Goal: Task Accomplishment & Management: Manage account settings

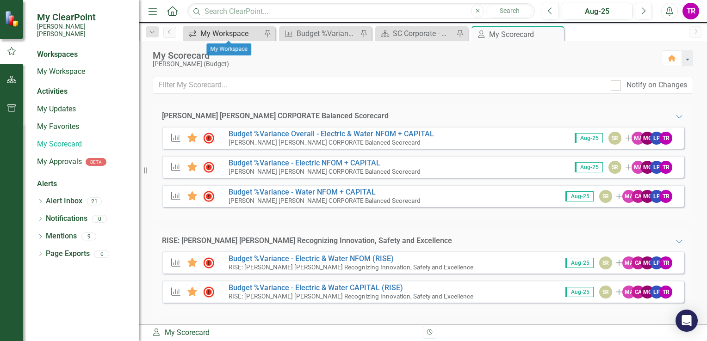
click at [222, 36] on div "My Workspace" at bounding box center [230, 34] width 61 height 12
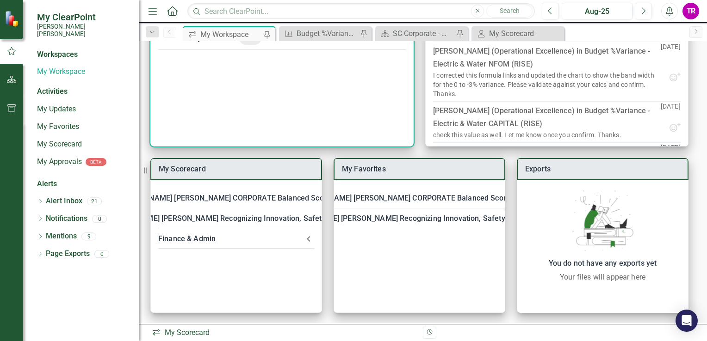
scroll to position [110, 0]
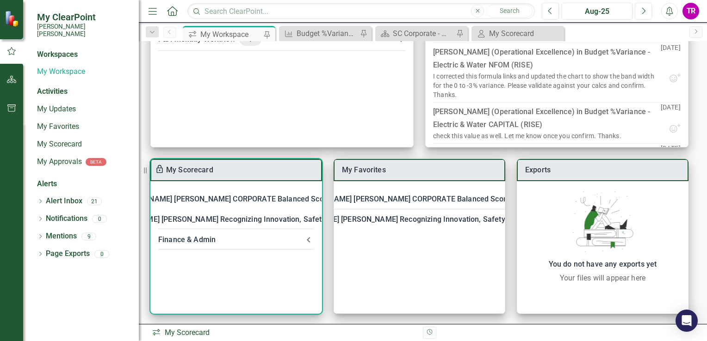
click at [245, 198] on div "[PERSON_NAME] [PERSON_NAME] CORPORATE Balanced Scorecard" at bounding box center [230, 199] width 230 height 13
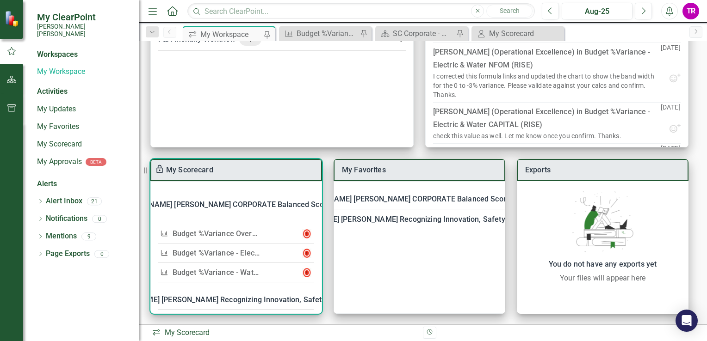
click at [227, 253] on link "Budget %Variance​ - Electric NFOM + CAPITAL" at bounding box center [249, 253] width 154 height 9
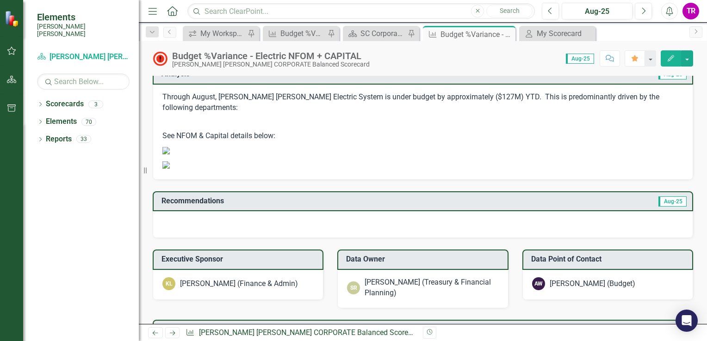
scroll to position [997, 0]
click at [317, 126] on p at bounding box center [422, 122] width 521 height 14
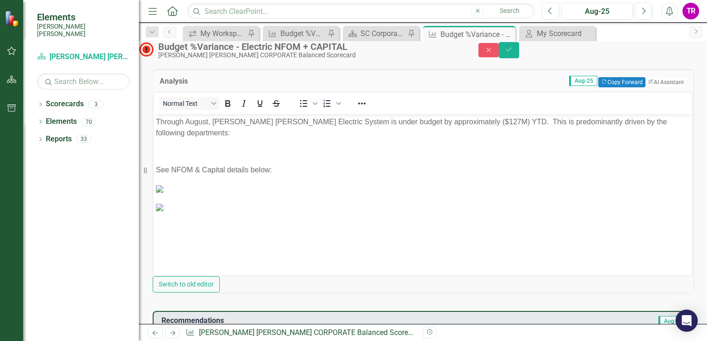
scroll to position [0, 136]
click at [400, 88] on td "Aug-25 Copy Forward Copy Forward ClearPoint AI AI Assistant" at bounding box center [474, 82] width 424 height 12
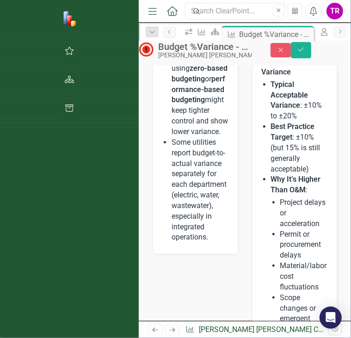
scroll to position [1068, 0]
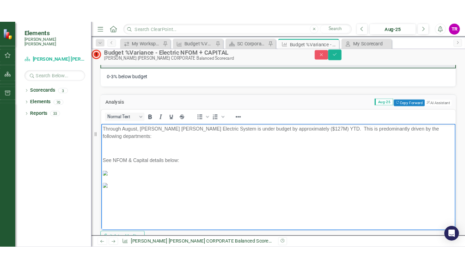
scroll to position [0, 0]
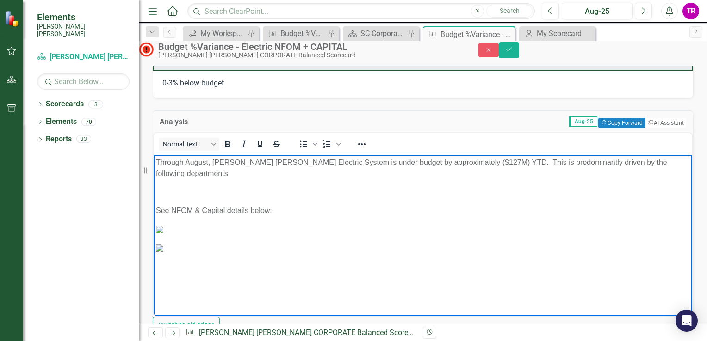
click at [204, 178] on p "Through August, Santee Cooper's Electric System is under budget by approximatel…" at bounding box center [423, 168] width 534 height 22
click at [309, 150] on icon "Bullet list" at bounding box center [303, 144] width 11 height 11
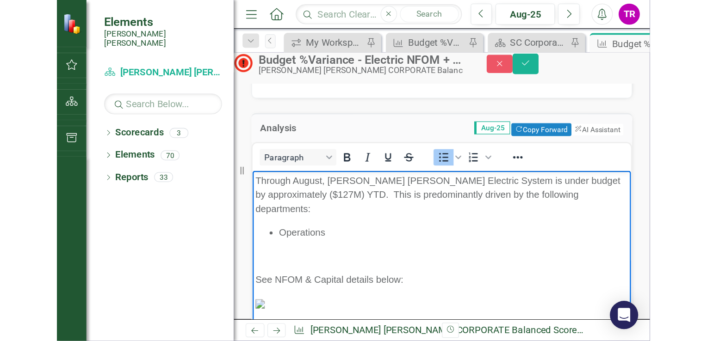
scroll to position [942, 0]
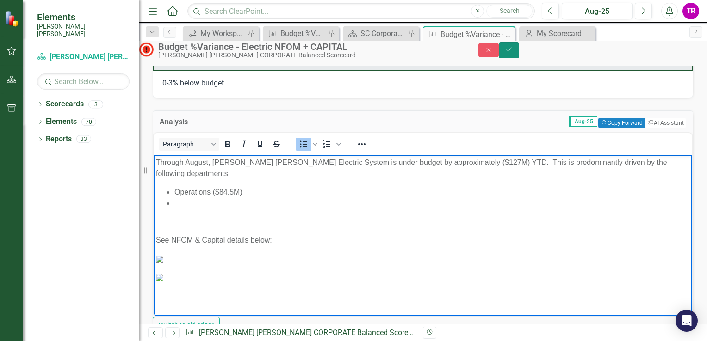
click at [519, 58] on button "Save" at bounding box center [508, 50] width 20 height 16
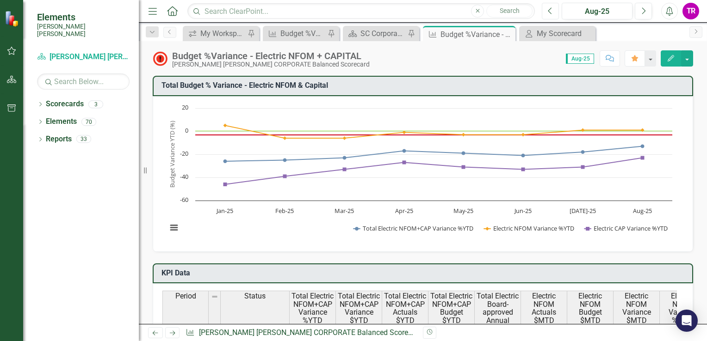
click at [549, 15] on button "Previous" at bounding box center [550, 11] width 17 height 17
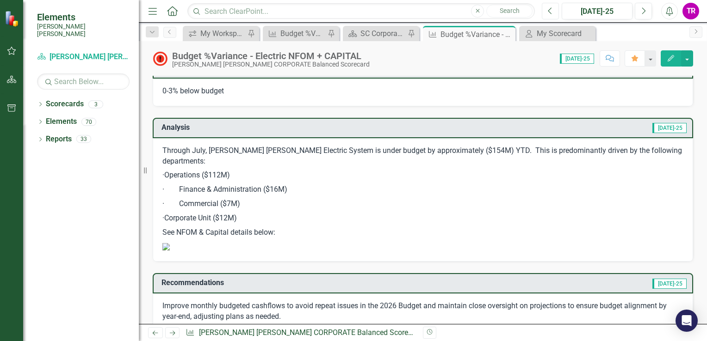
scroll to position [954, 0]
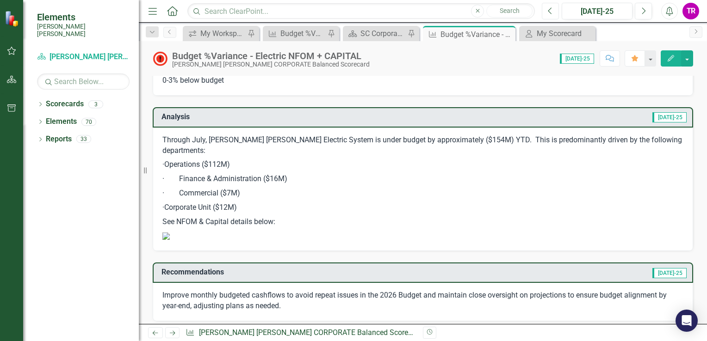
click at [551, 12] on icon "Previous" at bounding box center [550, 11] width 5 height 8
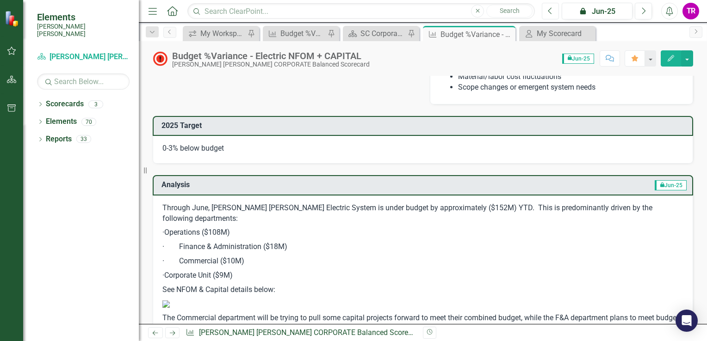
scroll to position [929, 0]
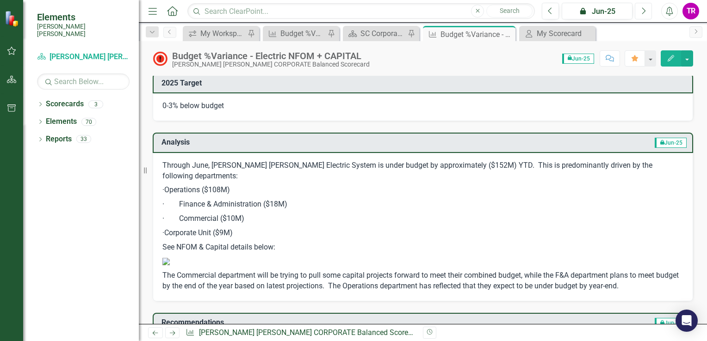
click at [642, 11] on icon "Next" at bounding box center [642, 11] width 5 height 8
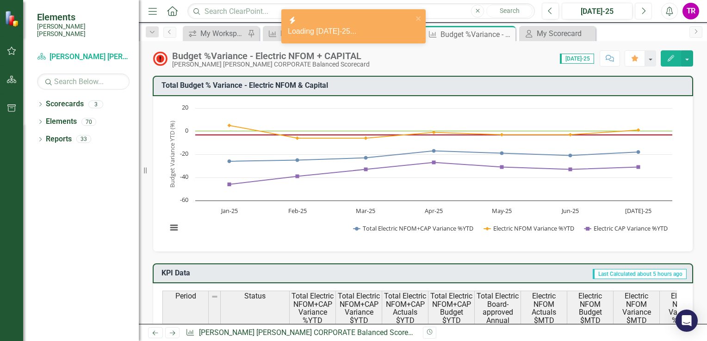
click at [642, 11] on icon "Next" at bounding box center [642, 11] width 5 height 8
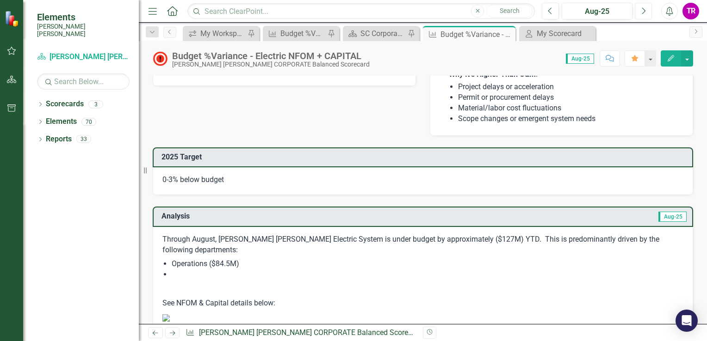
scroll to position [938, 0]
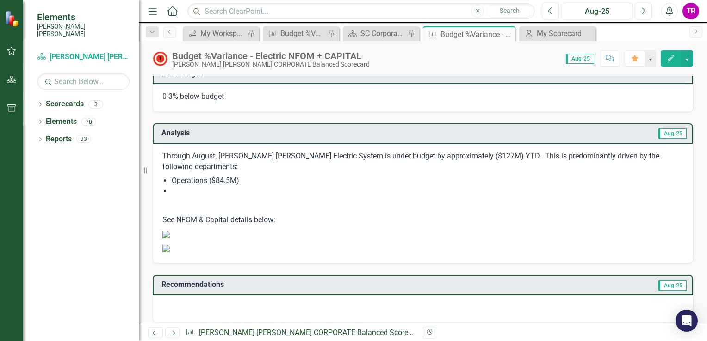
click at [327, 202] on p at bounding box center [422, 206] width 521 height 14
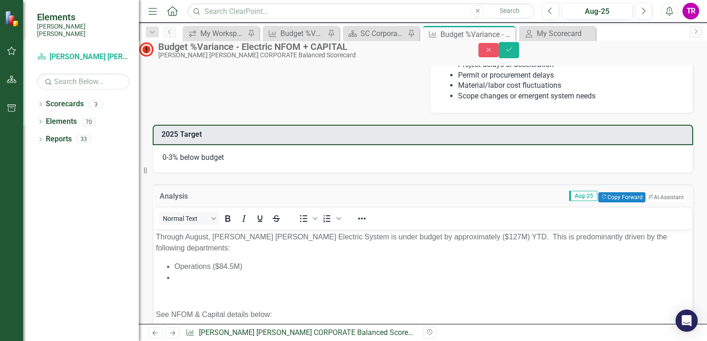
scroll to position [0, 0]
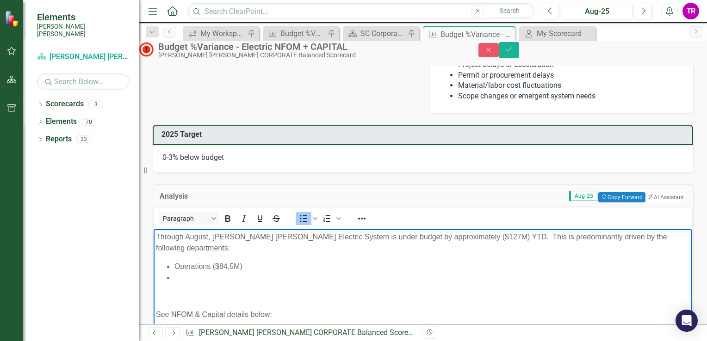
click at [182, 283] on li "Rich Text Area. Press ALT-0 for help." at bounding box center [431, 277] width 515 height 11
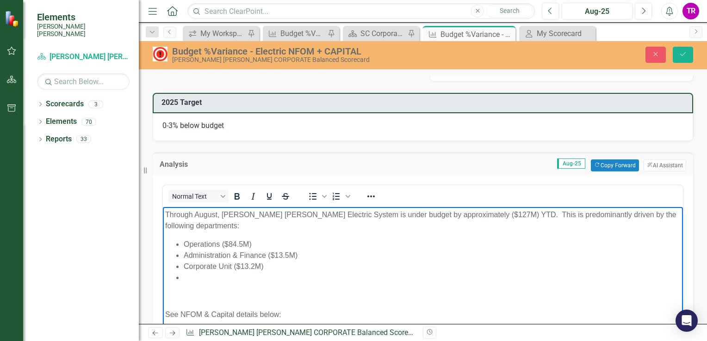
click at [199, 302] on body "Through August, Santee Cooper's Electric System is under budget by approximatel…" at bounding box center [423, 287] width 520 height 160
click at [166, 309] on p "See NFOM & Capital details below:" at bounding box center [422, 314] width 515 height 11
click at [193, 279] on li "Rich Text Area. Press ALT-0 for help." at bounding box center [432, 277] width 497 height 11
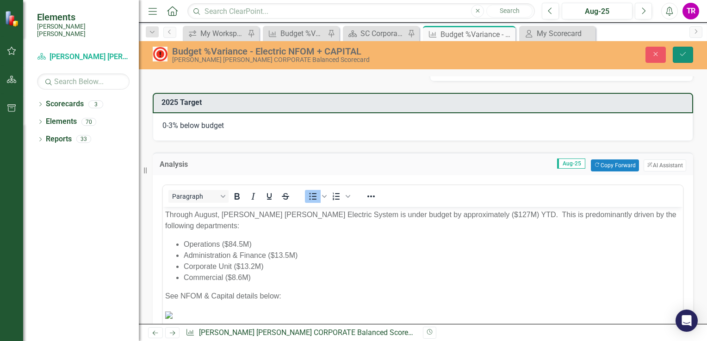
click at [686, 51] on icon "Save" at bounding box center [682, 54] width 8 height 6
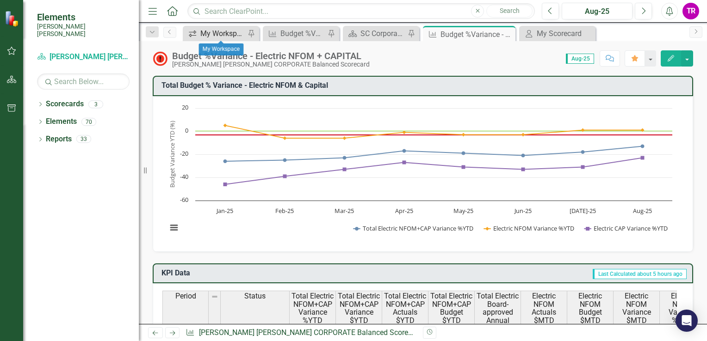
click at [218, 35] on div "My Workspace" at bounding box center [222, 34] width 45 height 12
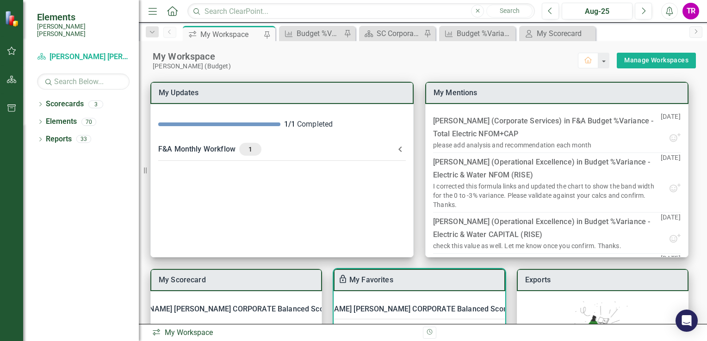
scroll to position [111, 0]
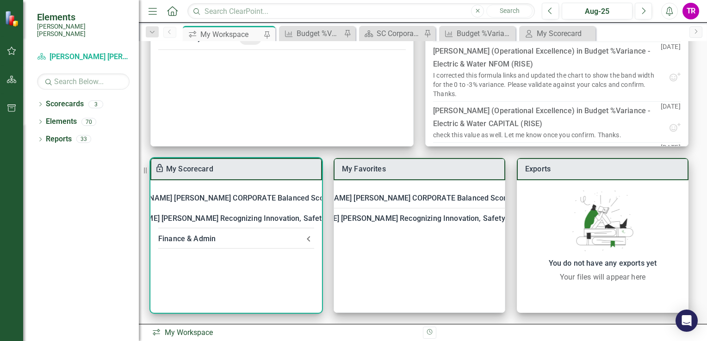
click at [346, 197] on icon at bounding box center [351, 198] width 11 height 11
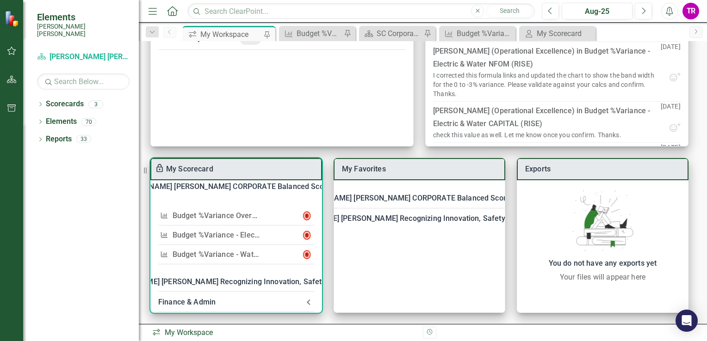
scroll to position [27, 0]
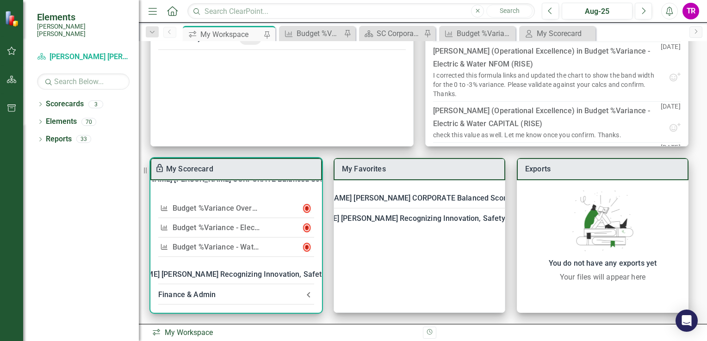
click at [215, 168] on div "My Scorecard" at bounding box center [236, 169] width 172 height 22
click at [194, 169] on link "My Scorecard" at bounding box center [189, 169] width 47 height 9
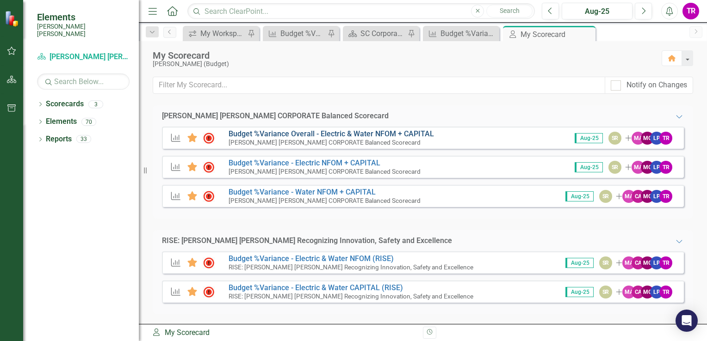
click at [375, 134] on link "Budget %Variance Overall - Electric & Water NFOM + CAPITAL" at bounding box center [330, 133] width 205 height 9
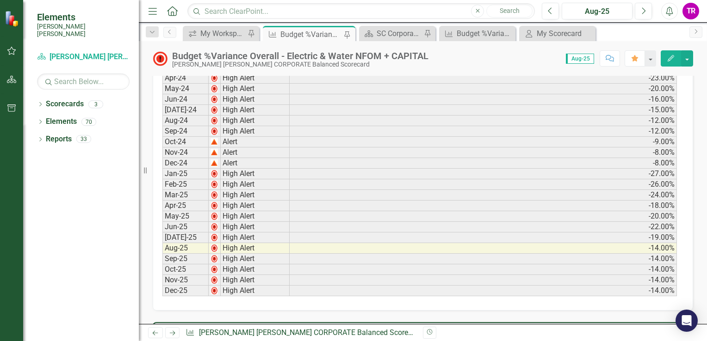
scroll to position [92, 0]
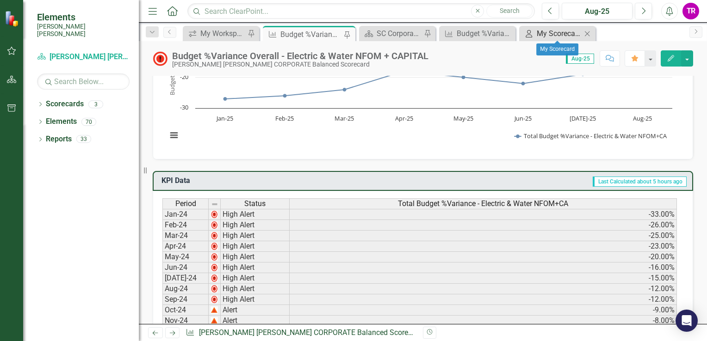
click at [542, 34] on div "My Scorecard" at bounding box center [558, 34] width 45 height 12
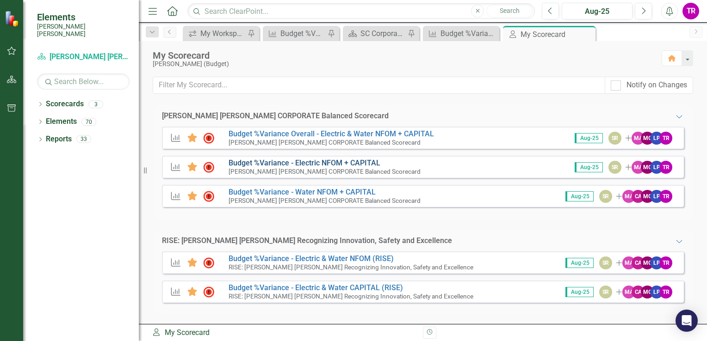
click at [362, 163] on link "Budget %Variance​ - Electric NFOM + CAPITAL" at bounding box center [304, 163] width 152 height 9
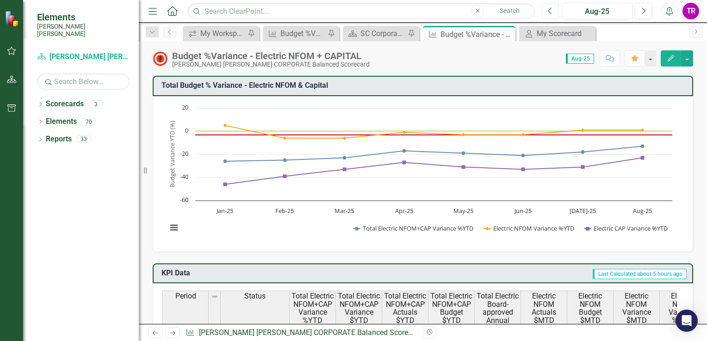
click at [549, 8] on icon "Previous" at bounding box center [550, 11] width 5 height 8
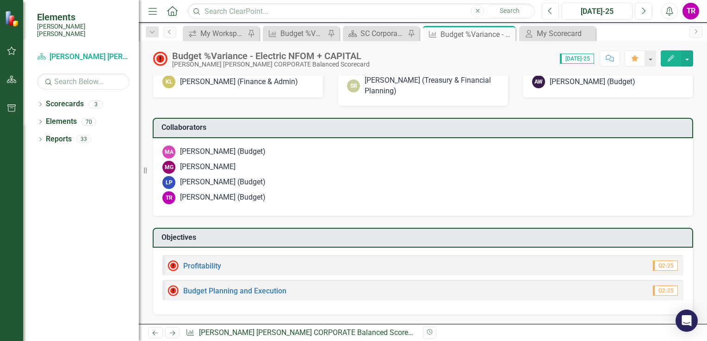
scroll to position [1249, 0]
click at [189, 27] on p "Improve monthly budgeted cashflows to avoid repeat issues in the 2026 Budget an…" at bounding box center [422, 16] width 521 height 21
click at [187, 27] on p "Improve monthly budgeted cashflows to avoid repeat issues in the 2026 Budget an…" at bounding box center [422, 16] width 521 height 21
click at [223, 27] on p "Improve monthly budgeted cashflows to avoid repeat issues in the 2026 Budget an…" at bounding box center [422, 16] width 521 height 21
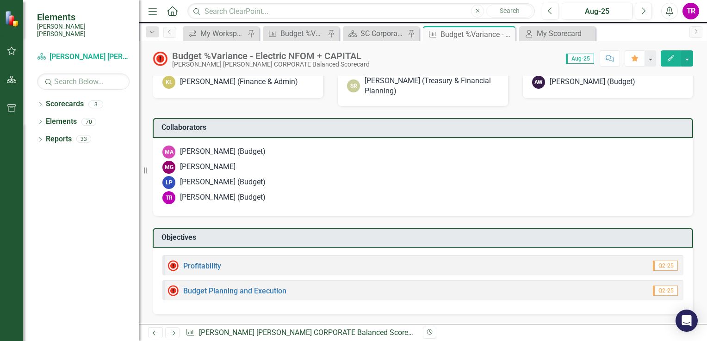
scroll to position [1480, 0]
click at [332, 37] on div at bounding box center [423, 23] width 540 height 27
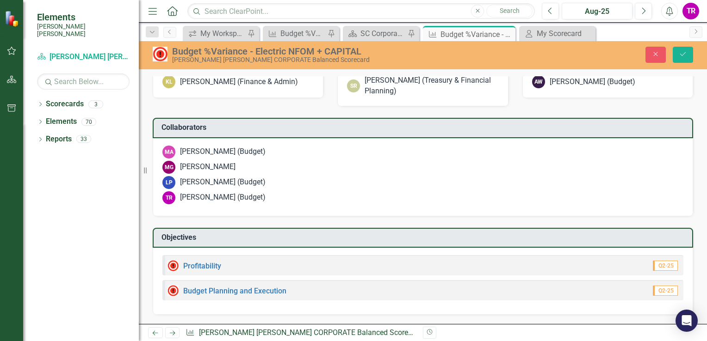
scroll to position [0, 0]
drag, startPoint x: 685, startPoint y: 55, endPoint x: 675, endPoint y: 61, distance: 11.8
click at [685, 55] on icon "Save" at bounding box center [682, 54] width 8 height 6
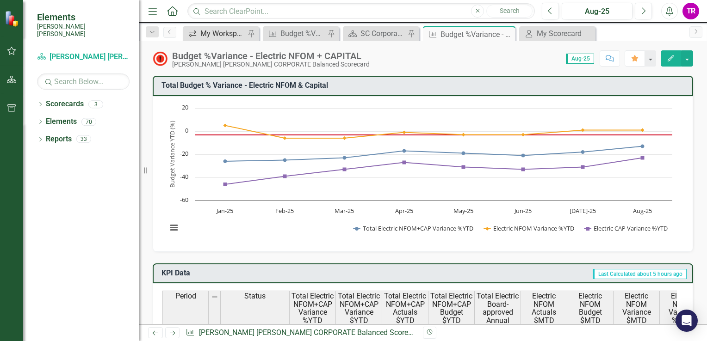
click at [226, 35] on div "My Workspace" at bounding box center [222, 34] width 45 height 12
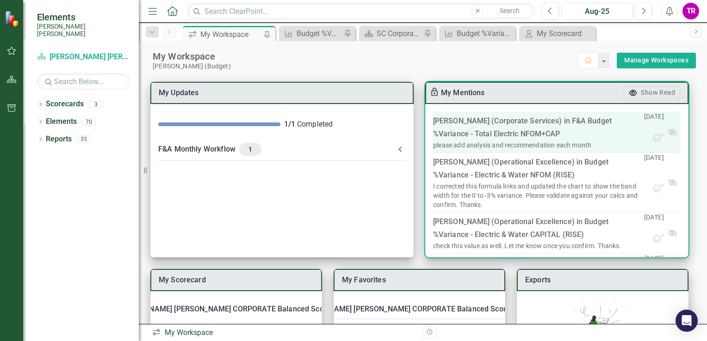
click at [523, 134] on link "F&A Budget %Variance​ - Total Electric NFOM+CAP" at bounding box center [522, 128] width 178 height 22
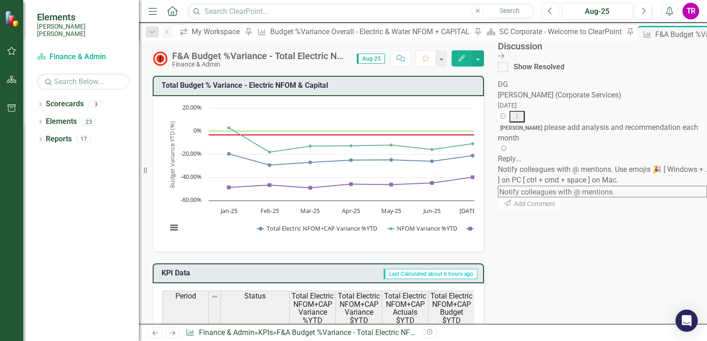
click at [548, 10] on button "Previous" at bounding box center [550, 11] width 17 height 17
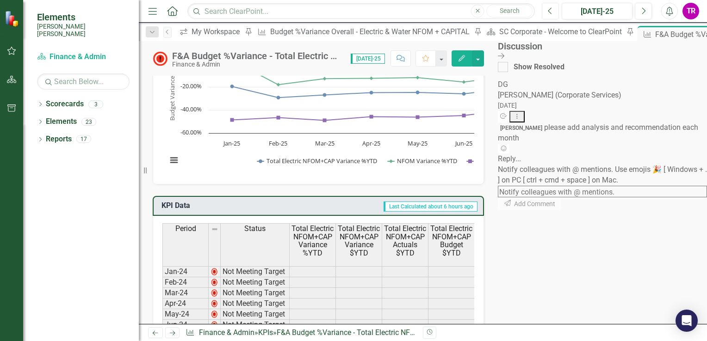
scroll to position [46, 0]
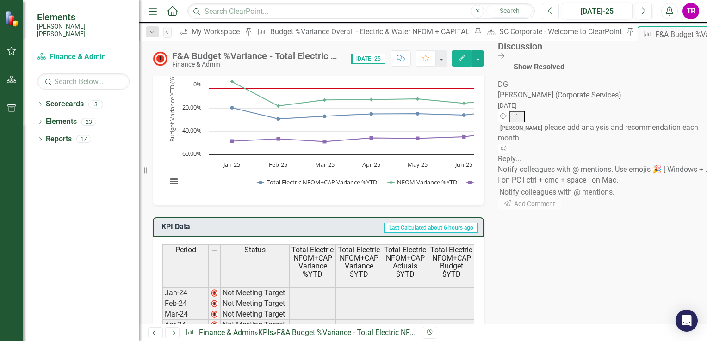
click at [549, 5] on button "Previous" at bounding box center [550, 11] width 17 height 17
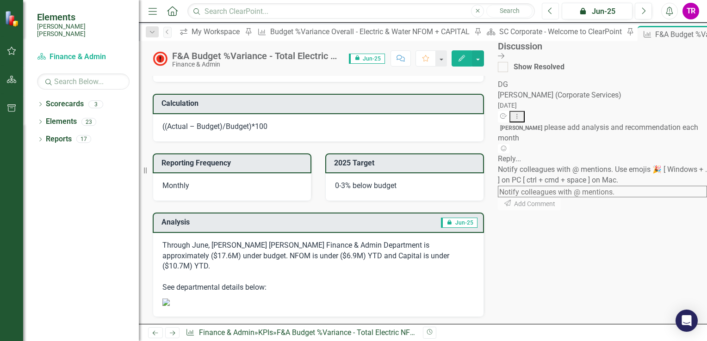
scroll to position [601, 0]
click at [642, 14] on icon "button" at bounding box center [644, 10] width 4 height 6
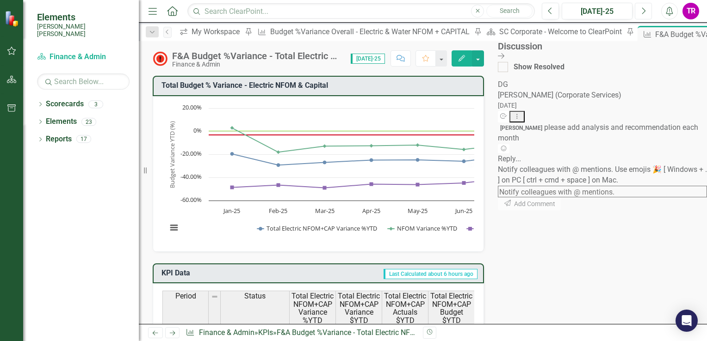
click at [643, 11] on icon "Next" at bounding box center [642, 11] width 5 height 8
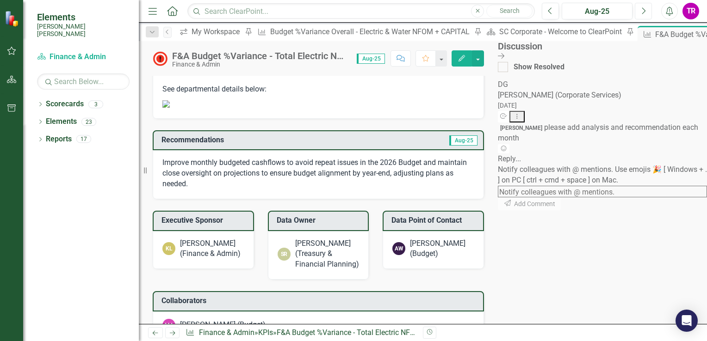
scroll to position [740, 0]
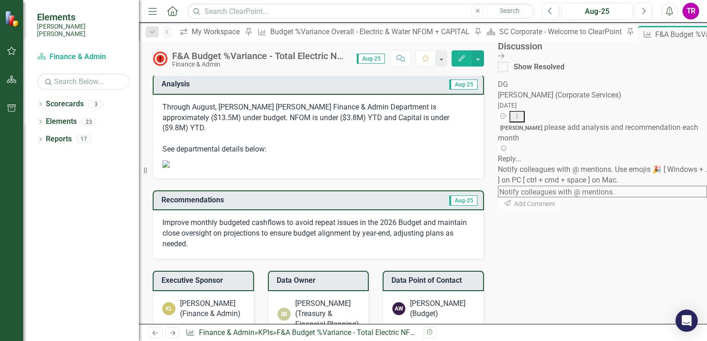
click at [170, 168] on img at bounding box center [165, 163] width 7 height 7
click at [414, 129] on p "Through August, Santee Cooper's Finance & Admin Department is approximately ($1…" at bounding box center [318, 129] width 312 height 55
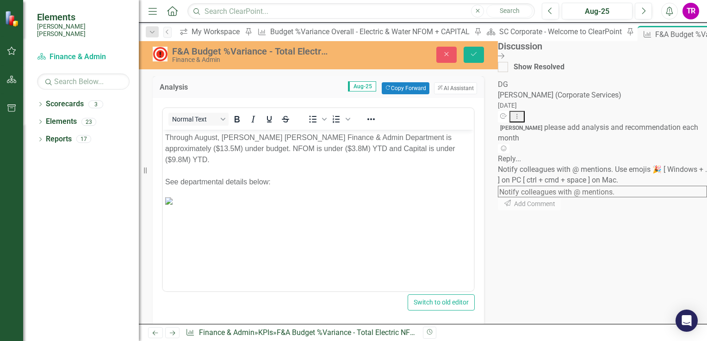
scroll to position [0, 0]
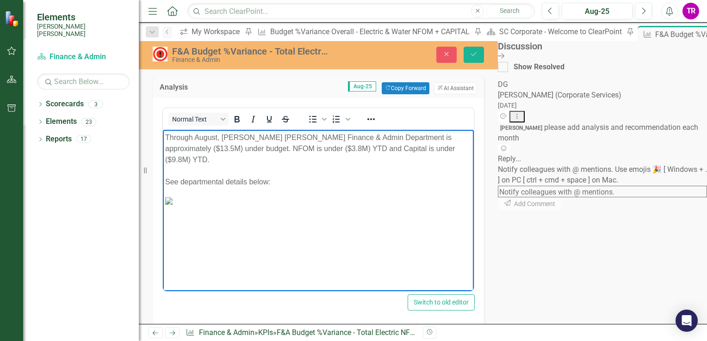
click at [172, 204] on img "Rich Text Area. Press ALT-0 for help." at bounding box center [168, 200] width 7 height 7
drag, startPoint x: 165, startPoint y: 182, endPoint x: 215, endPoint y: 273, distance: 104.3
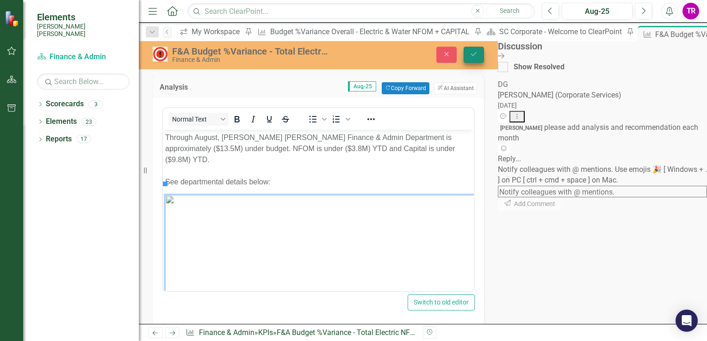
click at [478, 53] on icon "Save" at bounding box center [473, 54] width 8 height 6
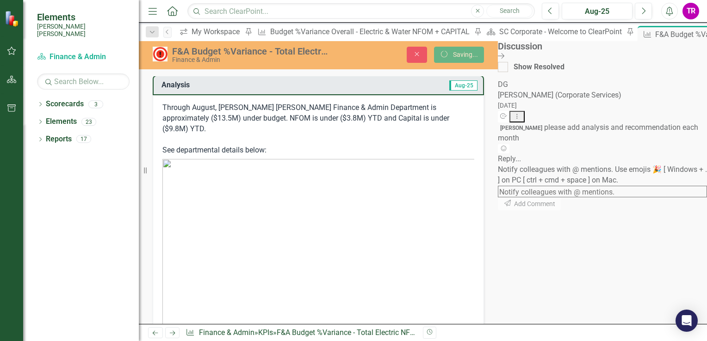
click at [625, 164] on div "Reply..." at bounding box center [602, 159] width 209 height 11
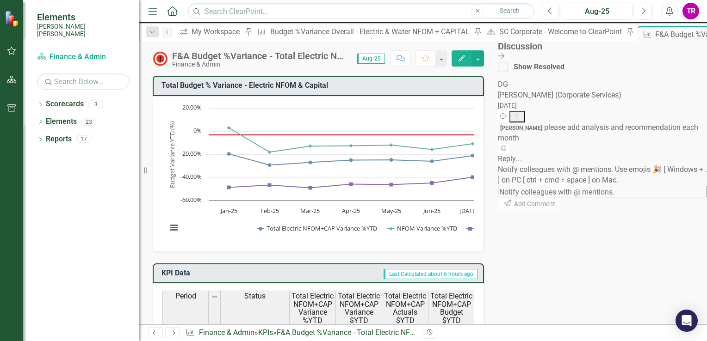
click at [630, 165] on div "Reply..." at bounding box center [602, 159] width 209 height 11
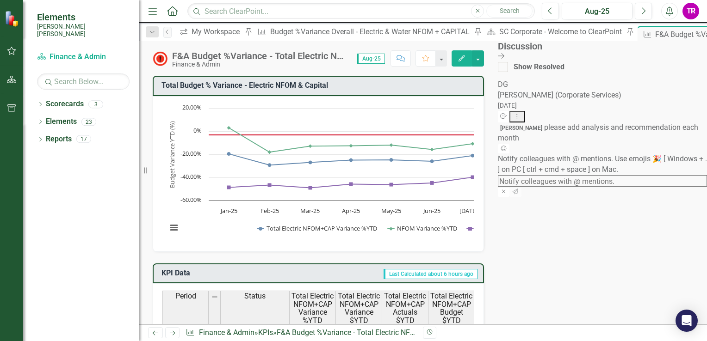
click at [641, 178] on textarea at bounding box center [602, 181] width 209 height 12
type textarea "d"
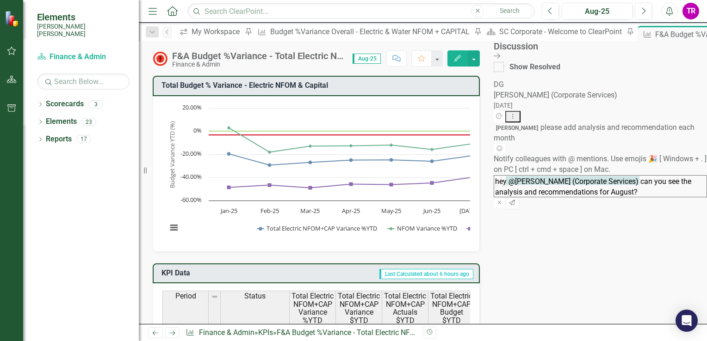
click at [639, 197] on textarea "hey @Debra Guerry (Corporate Services) can you see the analysis and recommendat…" at bounding box center [599, 186] width 213 height 22
type textarea "hey @Debra Guerry (Corporate Services) can you see the analysis and recommendat…"
click at [515, 206] on icon "Send" at bounding box center [511, 203] width 7 height 6
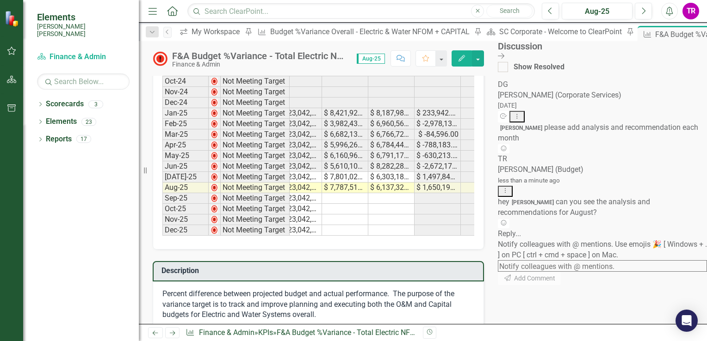
scroll to position [370, 0]
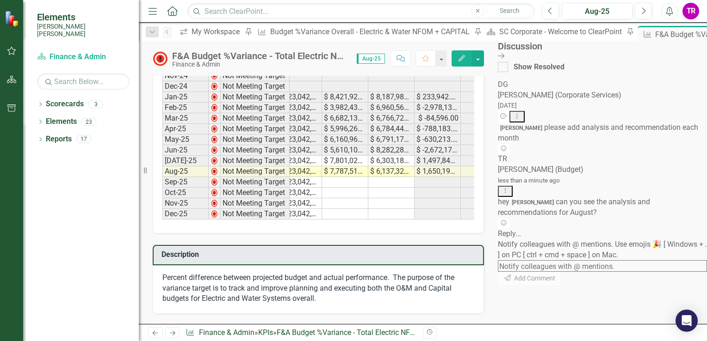
click at [513, 186] on button "Dropdown Menu" at bounding box center [505, 192] width 15 height 12
click at [668, 184] on link "Edit Edit Comment" at bounding box center [645, 181] width 76 height 17
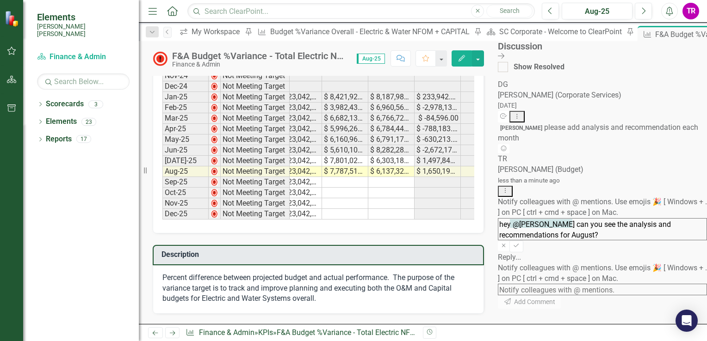
scroll to position [89, 0]
click at [624, 218] on textarea "hey @Debra Guerry can you see the analysis and recommendations for August?" at bounding box center [602, 229] width 209 height 22
click at [545, 10] on button "Previous" at bounding box center [550, 11] width 17 height 17
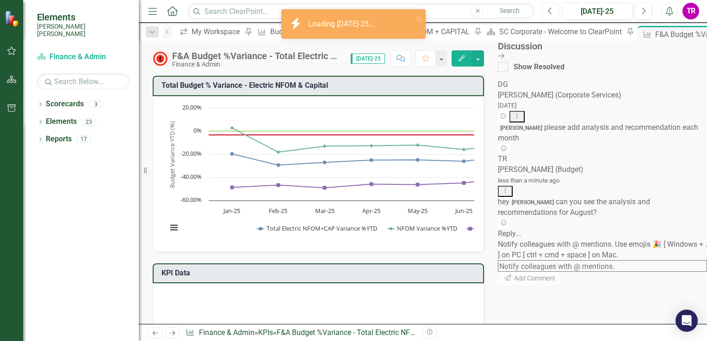
click at [548, 11] on icon "Previous" at bounding box center [550, 11] width 5 height 8
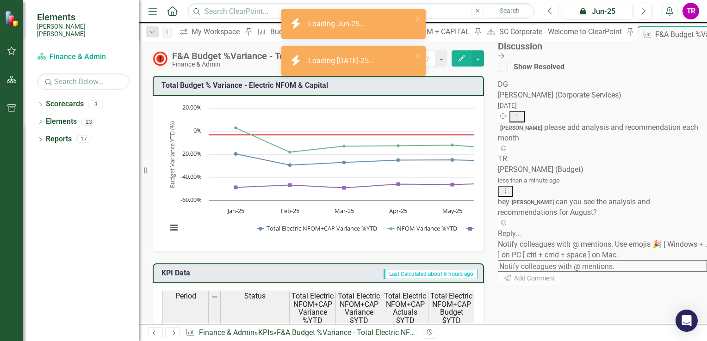
click at [549, 7] on icon "Previous" at bounding box center [550, 11] width 5 height 8
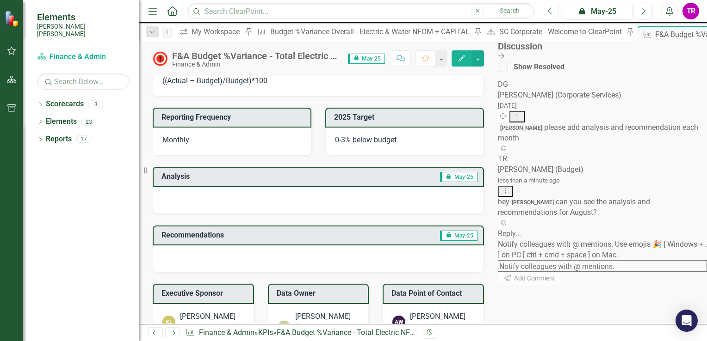
scroll to position [52, 0]
click at [484, 197] on div at bounding box center [318, 200] width 331 height 27
click at [509, 188] on icon "Dropdown Menu" at bounding box center [505, 191] width 8 height 6
click at [650, 127] on link "Edit Edit Comment" at bounding box center [645, 130] width 76 height 17
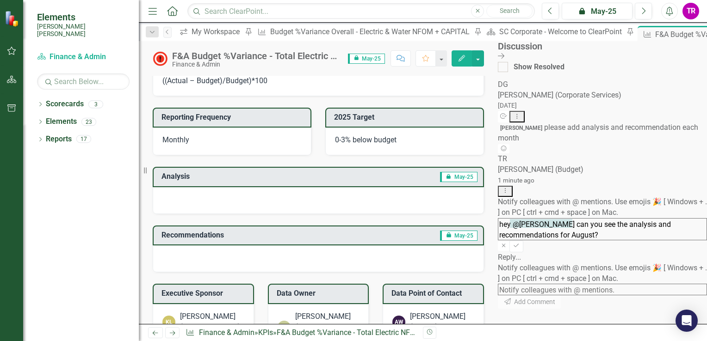
click at [629, 218] on textarea "hey @Debra Guerry can you see the analysis and recommendations for August?" at bounding box center [602, 229] width 209 height 22
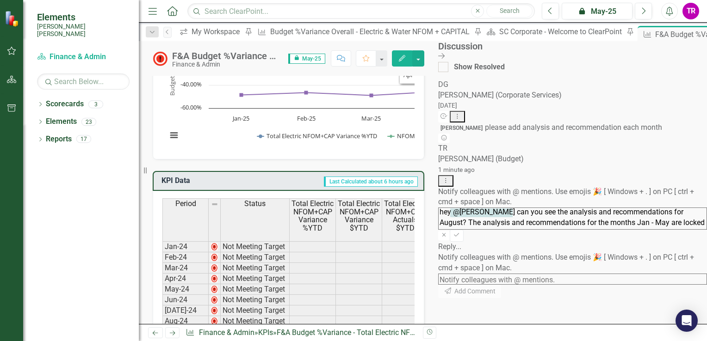
scroll to position [15, 0]
type textarea "hey @Debra Guerry can you see the analysis and recommendations for August? The …"
click at [463, 230] on button "Save" at bounding box center [455, 236] width 13 height 12
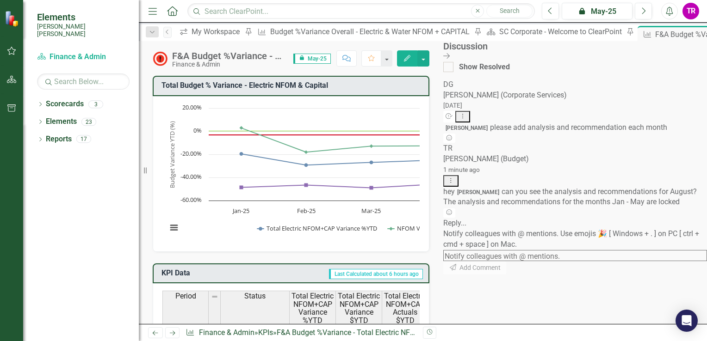
scroll to position [0, 0]
click at [644, 16] on button "Next" at bounding box center [642, 11] width 17 height 17
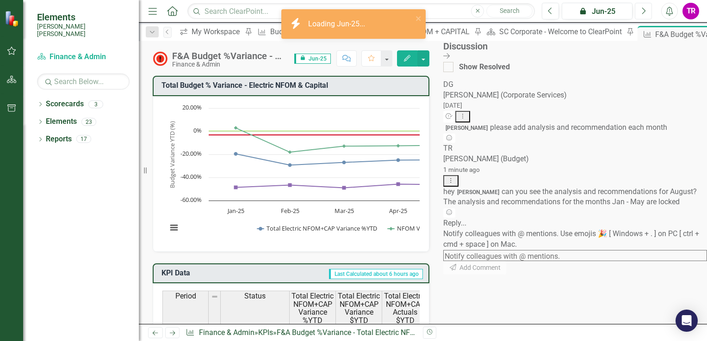
click at [644, 16] on button "Next" at bounding box center [642, 11] width 17 height 17
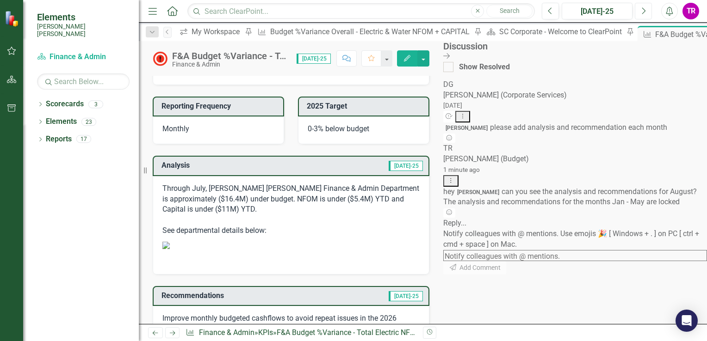
scroll to position [647, 0]
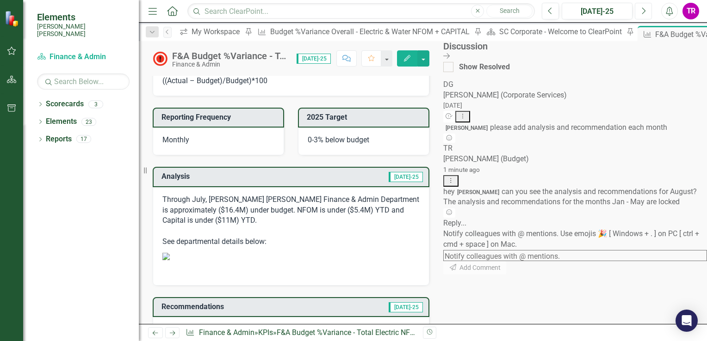
click at [641, 18] on button "Next" at bounding box center [642, 11] width 17 height 17
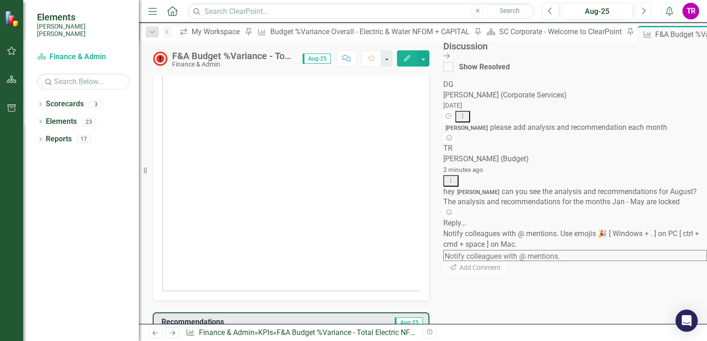
scroll to position [786, 0]
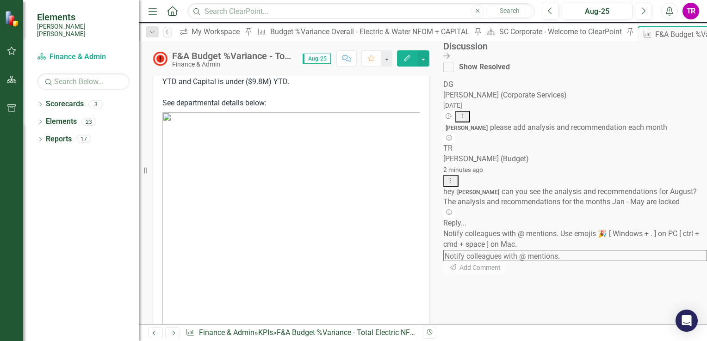
click at [311, 181] on img at bounding box center [290, 247] width 257 height 271
click at [291, 129] on img at bounding box center [290, 247] width 257 height 271
click at [290, 130] on img at bounding box center [290, 247] width 257 height 271
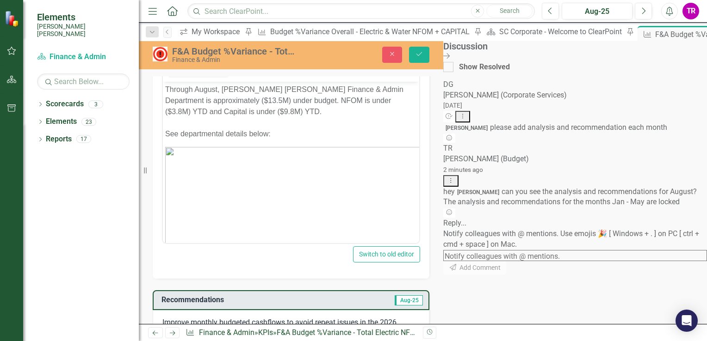
scroll to position [0, 0]
click at [284, 165] on img "Rich Text Area. Press ALT-0 for help." at bounding box center [585, 282] width 841 height 271
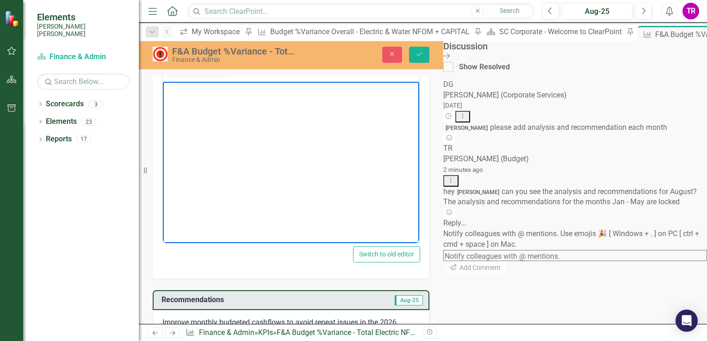
scroll to position [92, 477]
drag, startPoint x: 274, startPoint y: 240, endPoint x: 671, endPoint y: 330, distance: 407.3
click at [496, 170] on img "Rich Text Area. Press ALT-0 for help." at bounding box center [108, 189] width 841 height 271
drag, startPoint x: 527, startPoint y: 134, endPoint x: 402, endPoint y: 147, distance: 125.5
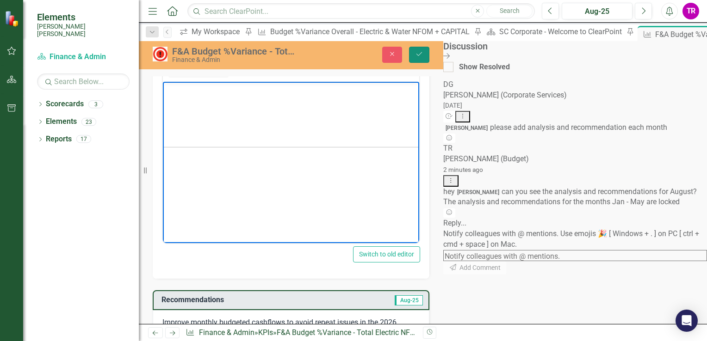
scroll to position [0, 351]
click at [423, 53] on icon "Save" at bounding box center [419, 54] width 8 height 6
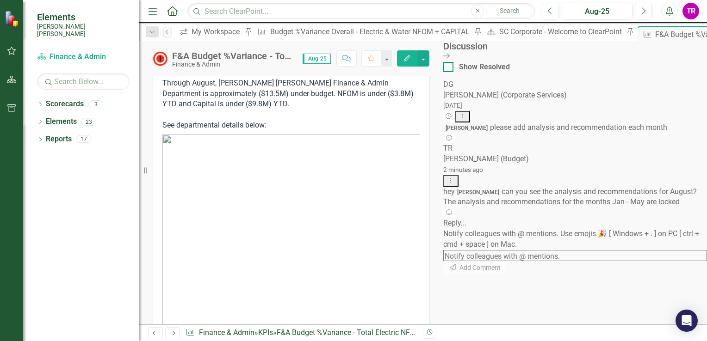
scroll to position [786, 0]
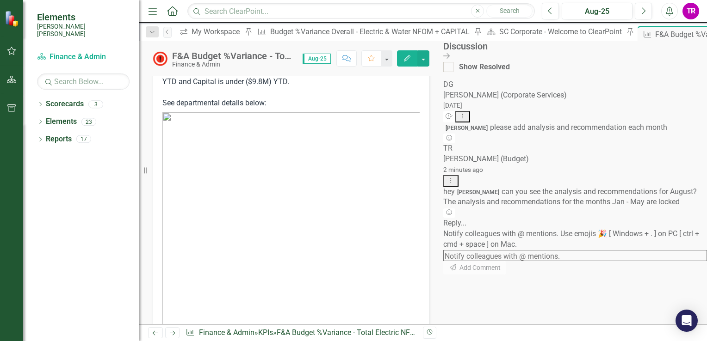
click at [449, 56] on icon "Close Discussion Bar" at bounding box center [446, 55] width 6 height 7
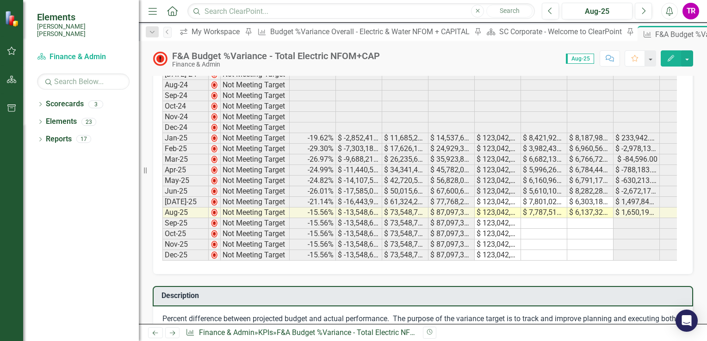
scroll to position [406, 0]
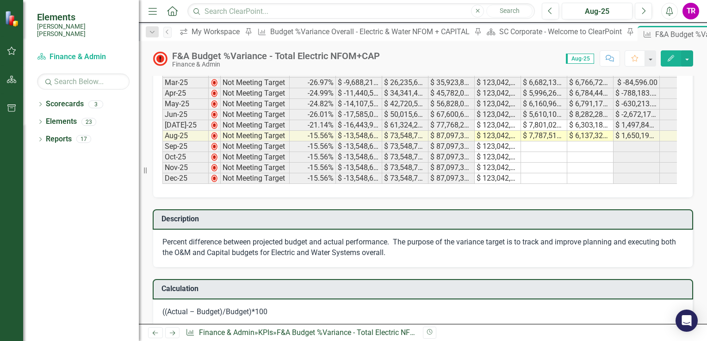
drag, startPoint x: 380, startPoint y: 182, endPoint x: 475, endPoint y: 204, distance: 98.3
click at [475, 204] on div "Total Budget % Variance​ - Electric NFOM & Capital Chart Line chart with 3 line…" at bounding box center [423, 346] width 554 height 1374
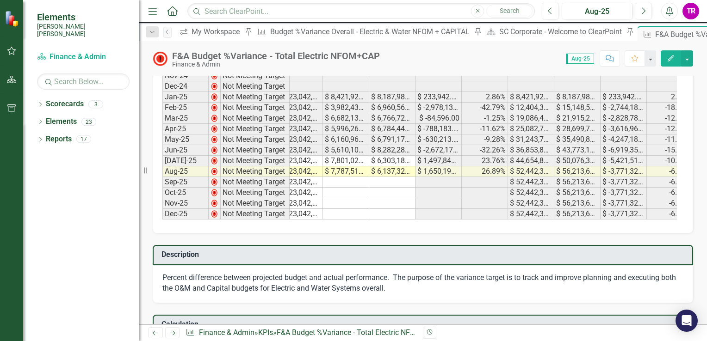
scroll to position [0, 0]
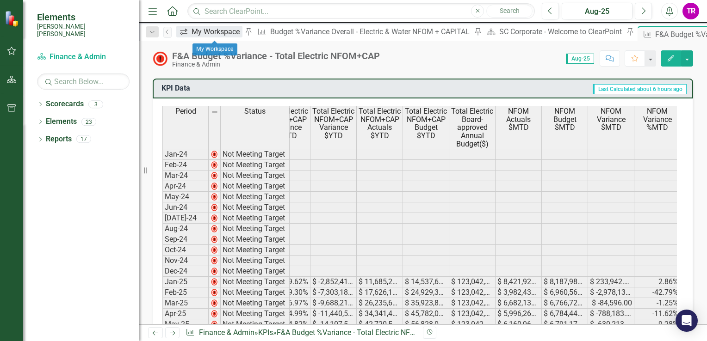
click at [212, 33] on div "My Workspace" at bounding box center [216, 32] width 51 height 12
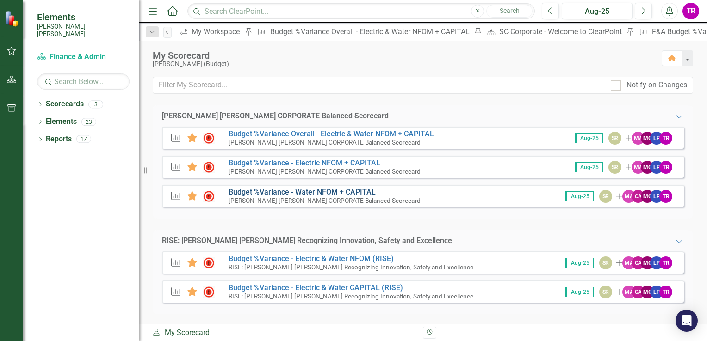
click at [357, 191] on link "Budget %Variance​ - Water NFOM + CAPITAL" at bounding box center [301, 192] width 147 height 9
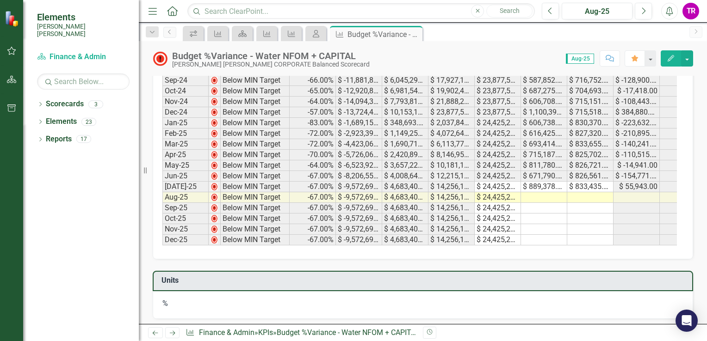
scroll to position [357, 0]
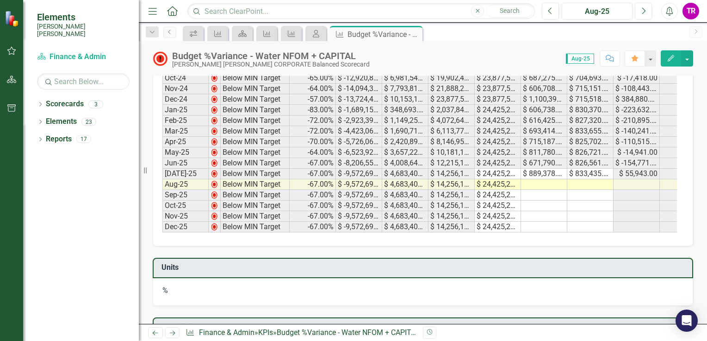
click at [162, 175] on div "Period Status Total Water O&M+CAP Variance %YTD Total Water O&M+CAP Variance $Y…" at bounding box center [162, 83] width 0 height 299
click at [543, 182] on td at bounding box center [544, 184] width 46 height 11
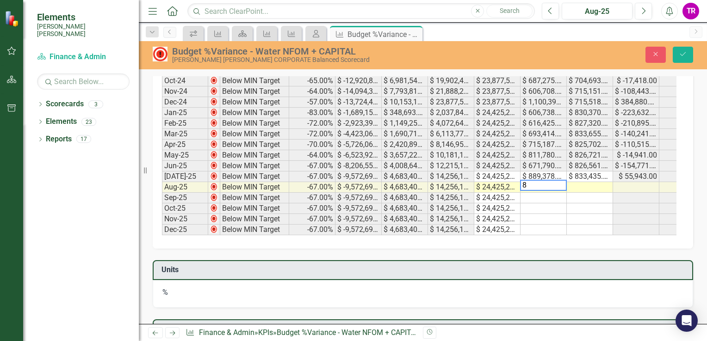
scroll to position [359, 0]
type textarea "818240"
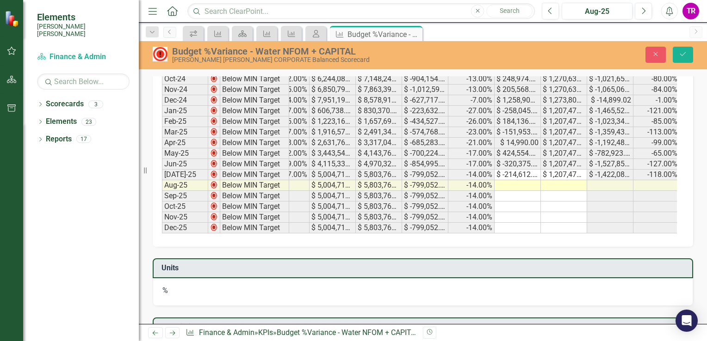
scroll to position [0, 396]
type textarea "826577"
click at [523, 182] on tr "Aug-25 Below MIN Target -67.00% $ -9,572,696.00 $ 4,683,407.00 $ 14,256,103.00 …" at bounding box center [269, 185] width 1006 height 11
type textarea "248407"
type textarea "1202055"
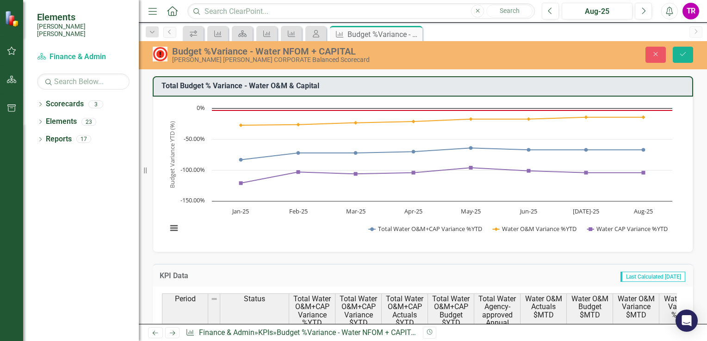
scroll to position [0, 396]
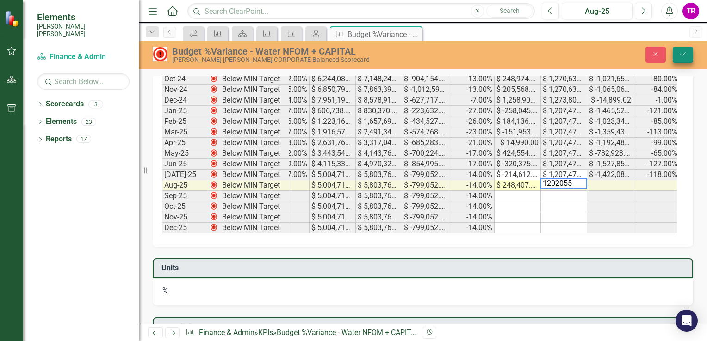
type textarea "1202055"
click at [688, 59] on button "Save" at bounding box center [682, 55] width 20 height 16
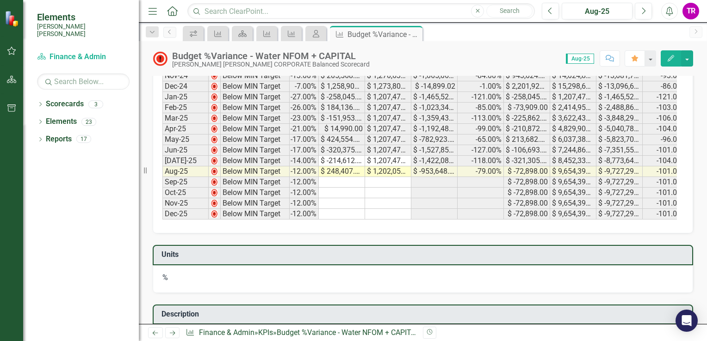
scroll to position [0, 575]
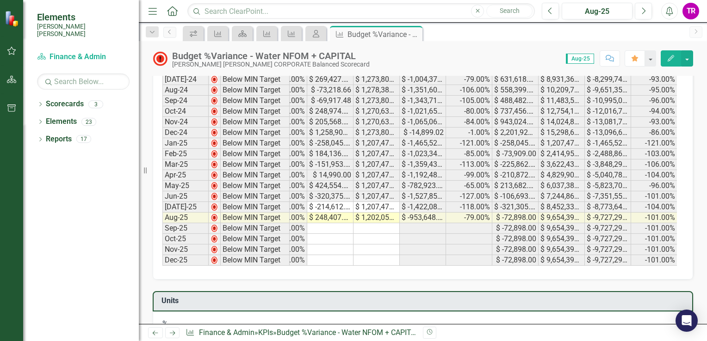
click at [381, 216] on tr "-65.00% $ -10,534,681.00 $ 5,750,054.00 $ 16,284,735.00 $ 24,425,247.00 $ 818,2…" at bounding box center [191, 218] width 971 height 11
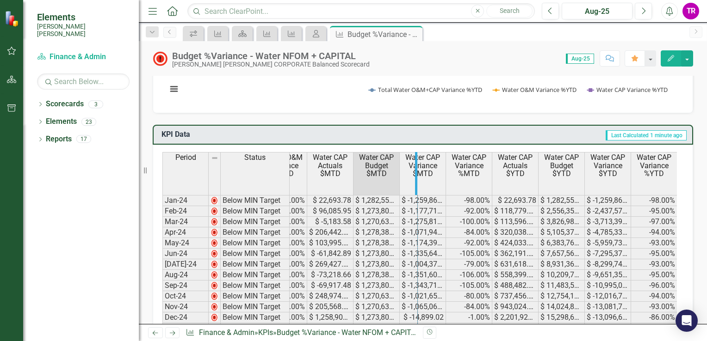
drag, startPoint x: 397, startPoint y: 169, endPoint x: 421, endPoint y: 179, distance: 25.9
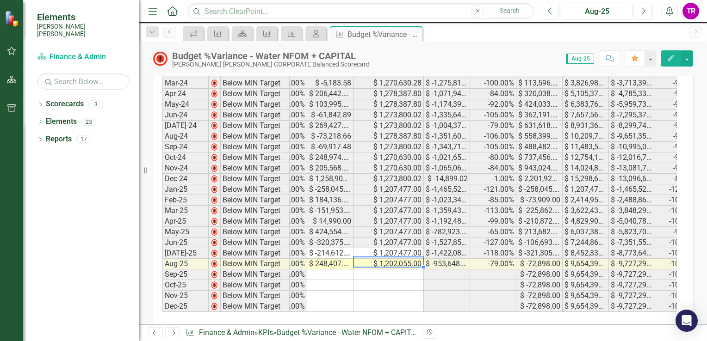
click at [341, 262] on td "$ 248,407.00" at bounding box center [330, 264] width 46 height 11
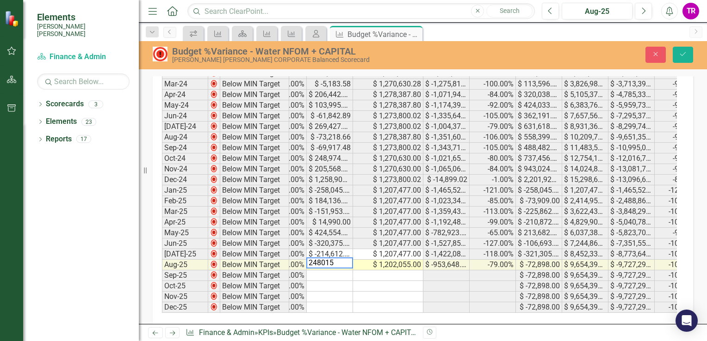
type textarea "248015"
click at [383, 297] on td at bounding box center [388, 297] width 70 height 11
click at [679, 58] on button "Save" at bounding box center [682, 55] width 20 height 16
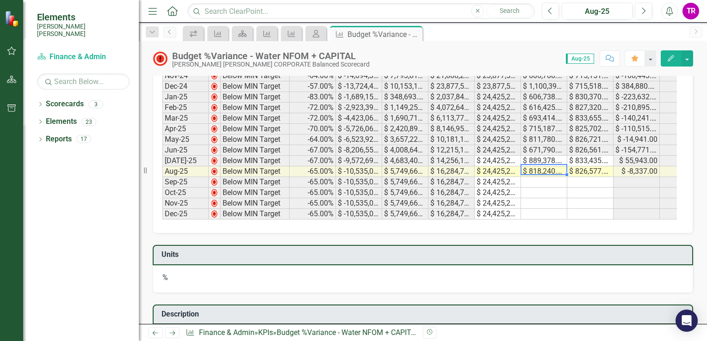
click at [548, 171] on td "$ 818,240.00" at bounding box center [544, 171] width 46 height 11
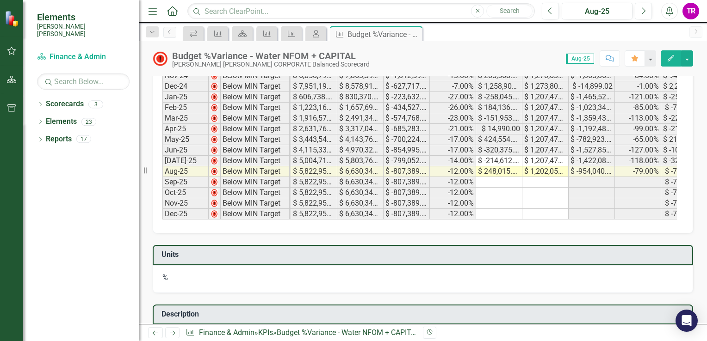
scroll to position [0, 418]
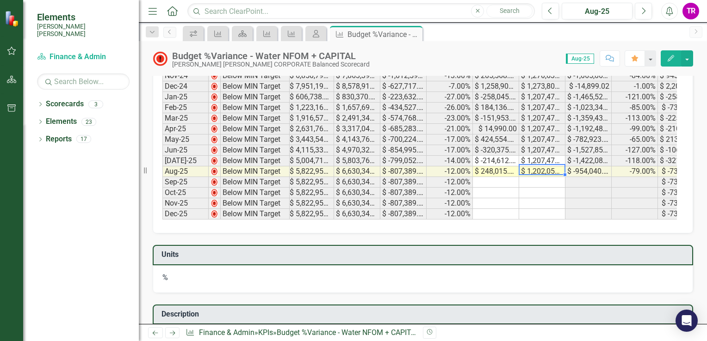
click at [547, 170] on td "$ 1,202,055.00" at bounding box center [542, 171] width 46 height 11
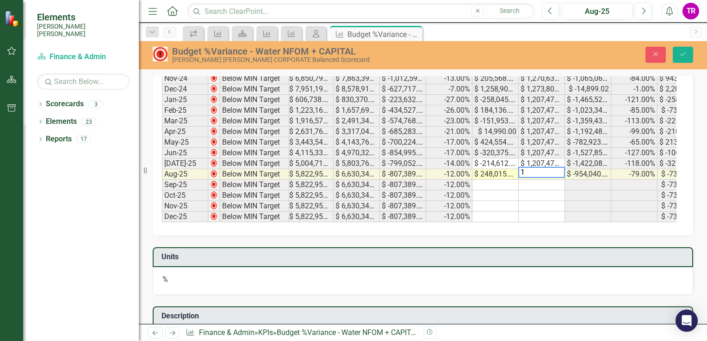
scroll to position [372, 0]
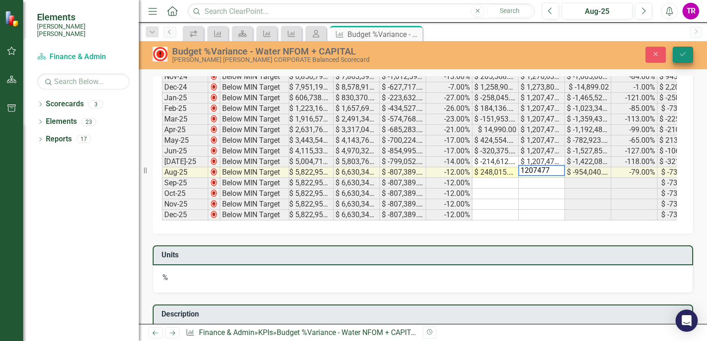
type textarea "1207477"
click at [680, 49] on button "Save" at bounding box center [682, 55] width 20 height 16
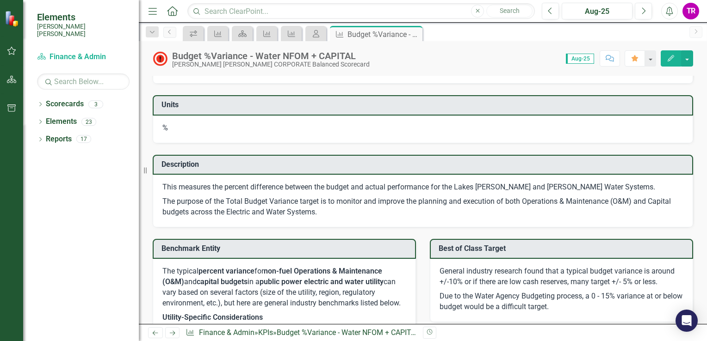
scroll to position [542, 0]
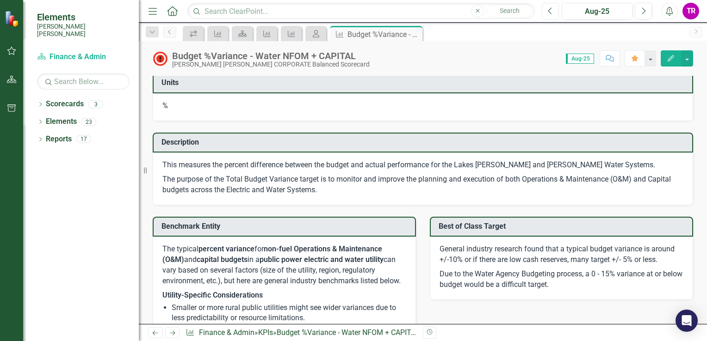
click at [553, 10] on icon "Previous" at bounding box center [550, 11] width 5 height 8
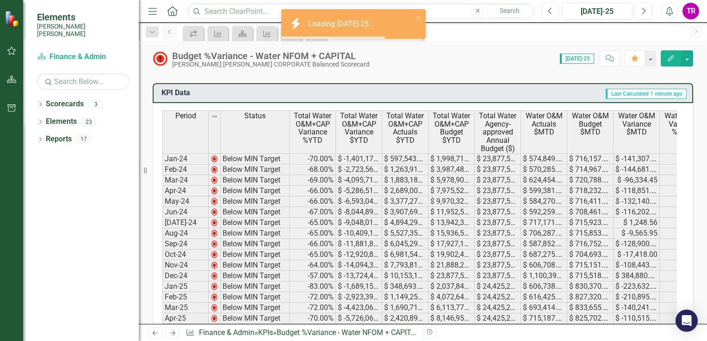
scroll to position [92, 0]
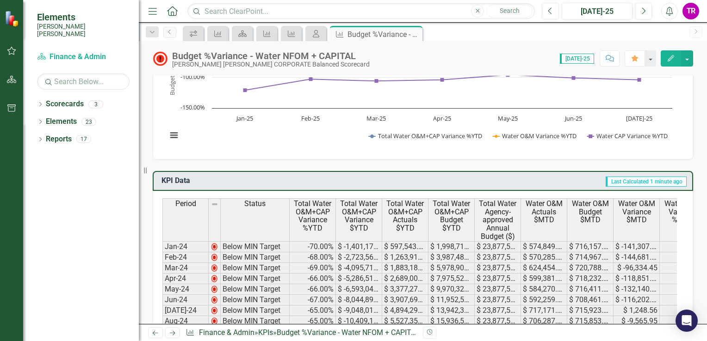
click at [550, 16] on button "Previous" at bounding box center [550, 11] width 17 height 17
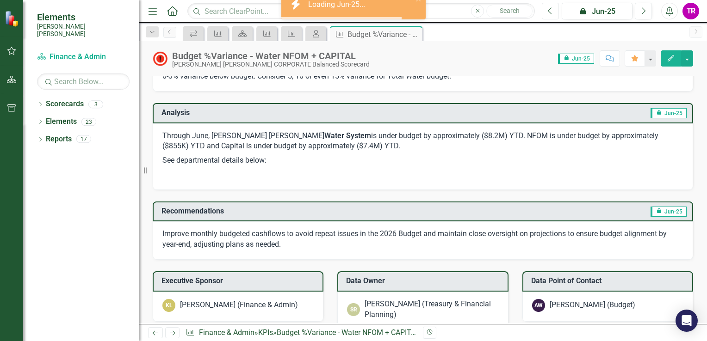
scroll to position [879, 0]
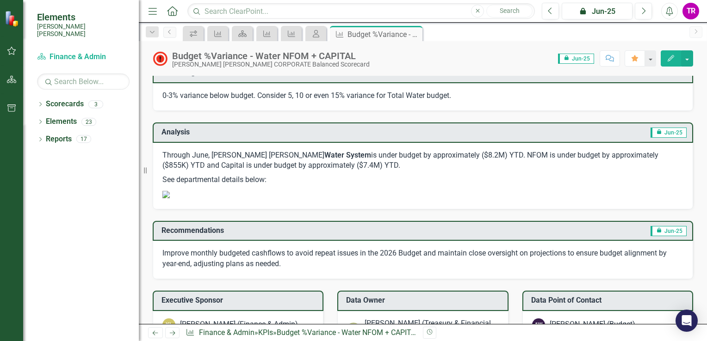
click at [192, 173] on p "Through June, Santee Cooper's Water System is under budget by approximately ($8…" at bounding box center [422, 161] width 521 height 23
click at [168, 168] on p "Through June, Santee Cooper's Water System is under budget by approximately ($8…" at bounding box center [422, 161] width 521 height 23
click at [418, 187] on p "See departmental details below:" at bounding box center [422, 180] width 521 height 14
click at [363, 159] on div "Through June, Santee Cooper's Water System is under budget by approximately ($8…" at bounding box center [423, 176] width 540 height 67
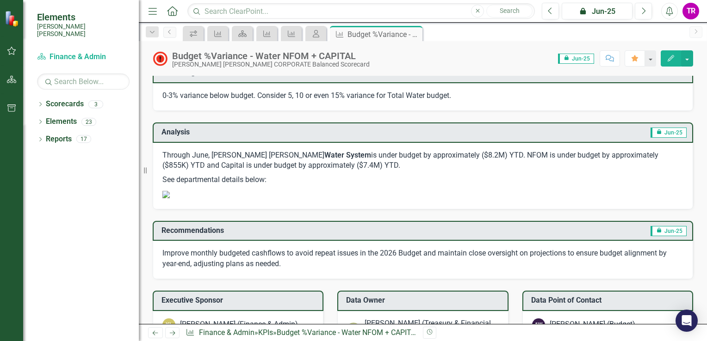
click at [363, 159] on div "Through June, Santee Cooper's Water System is under budget by approximately ($8…" at bounding box center [423, 176] width 540 height 67
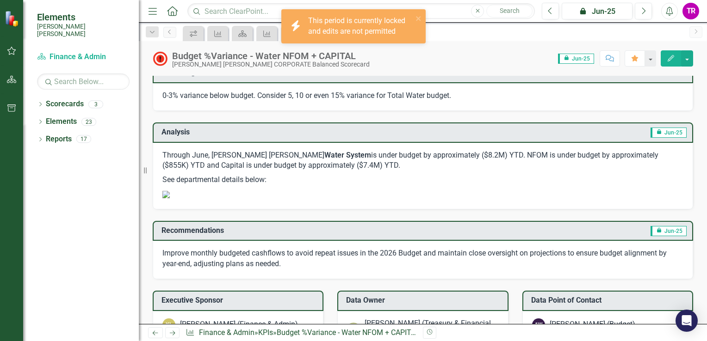
click at [370, 187] on p "See departmental details below:" at bounding box center [422, 180] width 521 height 14
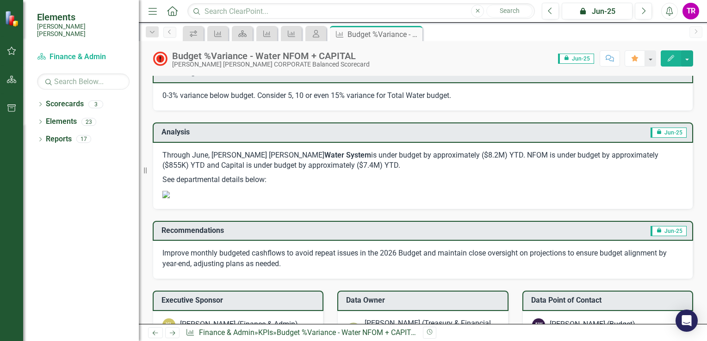
drag, startPoint x: 339, startPoint y: 178, endPoint x: 189, endPoint y: 166, distance: 150.8
click at [191, 166] on p "Through June, Santee Cooper's Water System is under budget by approximately ($8…" at bounding box center [422, 161] width 521 height 23
drag, startPoint x: 165, startPoint y: 164, endPoint x: 268, endPoint y: 173, distance: 104.0
click at [267, 173] on p "Through June, Santee Cooper's Water System is under budget by approximately ($8…" at bounding box center [422, 161] width 521 height 23
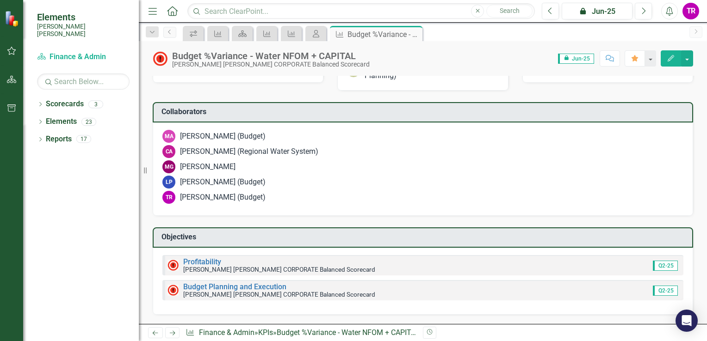
scroll to position [1249, 0]
click at [645, 14] on icon "Next" at bounding box center [642, 11] width 5 height 8
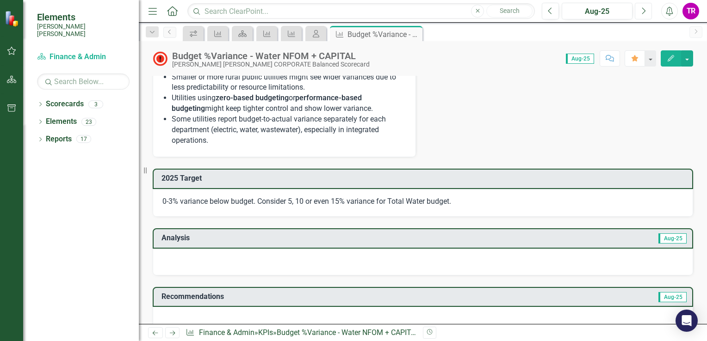
scroll to position [786, 0]
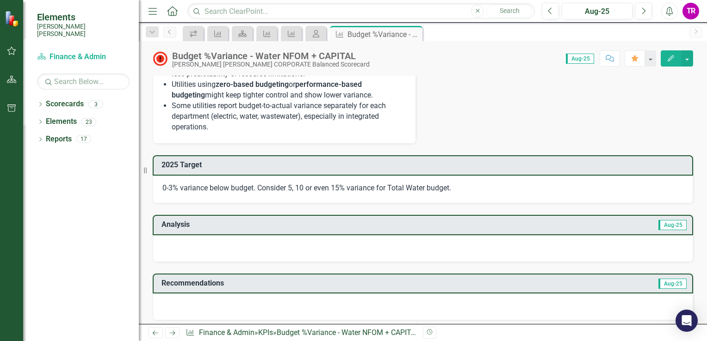
click at [418, 262] on div at bounding box center [423, 248] width 540 height 27
click at [417, 261] on div at bounding box center [423, 248] width 540 height 27
click at [405, 260] on div at bounding box center [423, 248] width 540 height 27
click at [405, 259] on div at bounding box center [423, 248] width 540 height 27
click at [405, 262] on div at bounding box center [423, 248] width 540 height 27
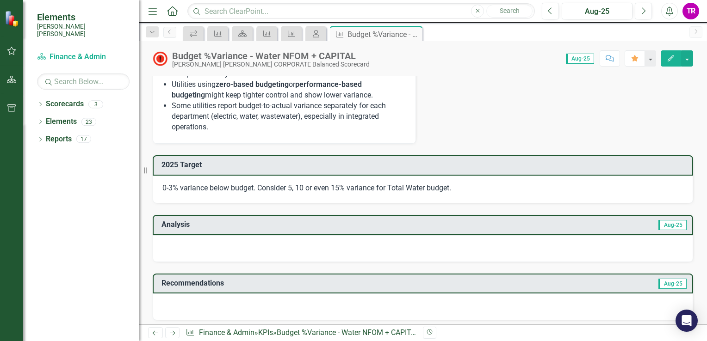
click at [405, 262] on div at bounding box center [423, 248] width 540 height 27
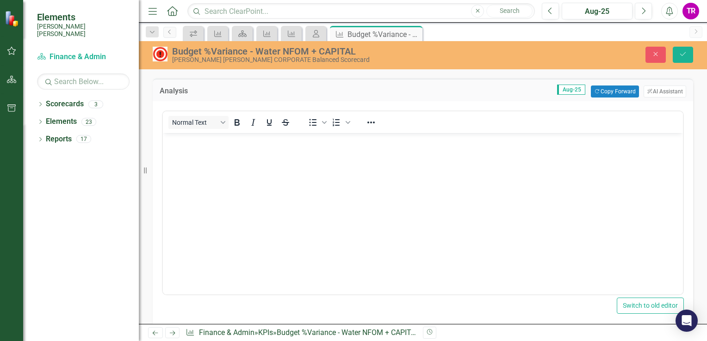
scroll to position [925, 0]
click at [202, 154] on body "Rich Text Area. Press ALT-0 for help." at bounding box center [423, 200] width 520 height 139
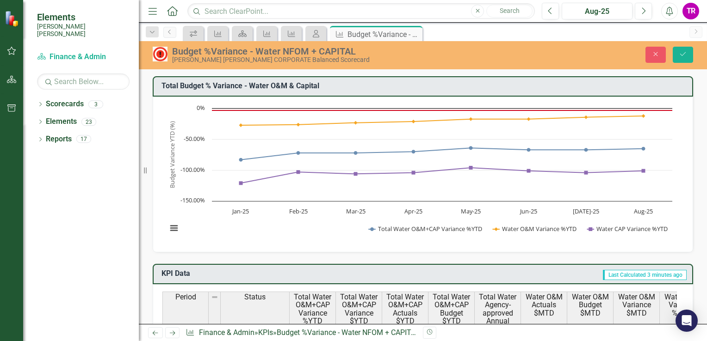
scroll to position [925, 0]
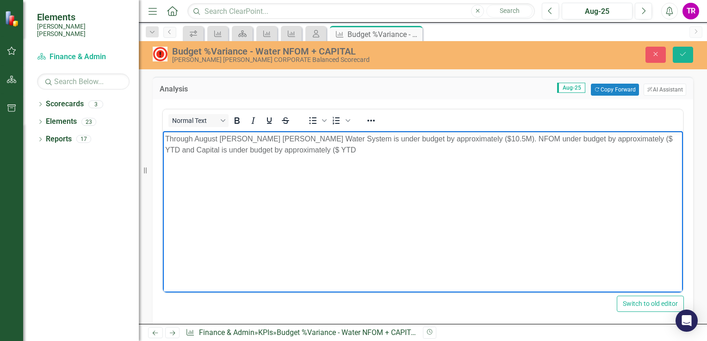
click at [606, 137] on p "Through August [PERSON_NAME] [PERSON_NAME] Water System is under budget by appr…" at bounding box center [422, 145] width 515 height 22
click at [308, 150] on p "Through August [PERSON_NAME] [PERSON_NAME] Water System is under budget by appr…" at bounding box center [422, 145] width 515 height 22
click at [268, 158] on body "Through August [PERSON_NAME] [PERSON_NAME] Water System is under budget by appr…" at bounding box center [423, 200] width 520 height 139
click at [199, 172] on body "Through August [PERSON_NAME] [PERSON_NAME] Water System is under budget by appr…" at bounding box center [423, 200] width 520 height 139
click at [361, 157] on body "Through August [PERSON_NAME] [PERSON_NAME] Water System is under budget by appr…" at bounding box center [423, 200] width 520 height 139
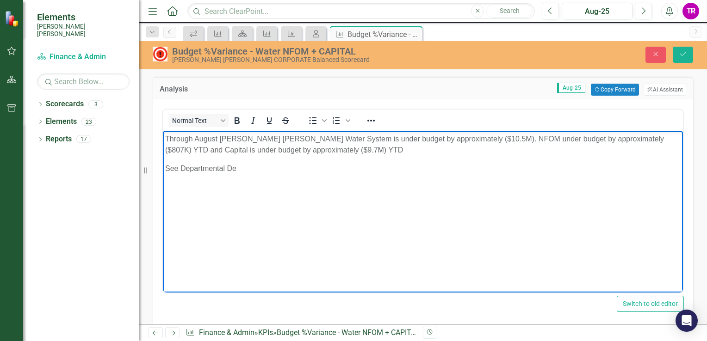
click at [250, 169] on p "See Departmental De" at bounding box center [422, 168] width 515 height 11
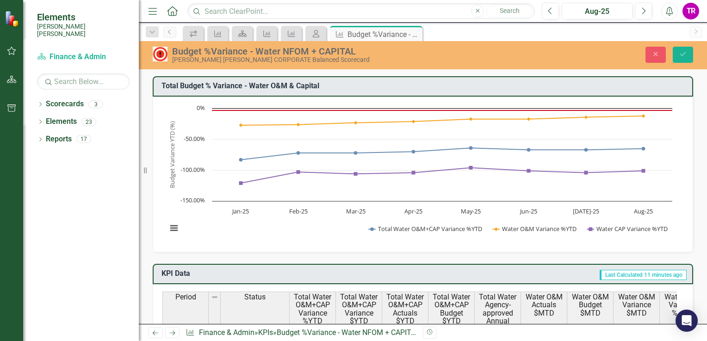
scroll to position [879, 0]
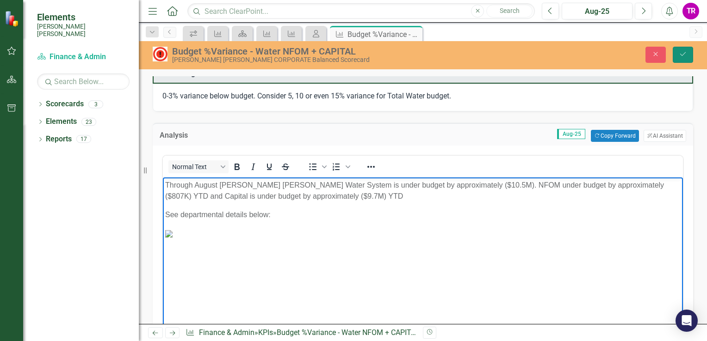
click at [682, 55] on icon "Save" at bounding box center [682, 54] width 8 height 6
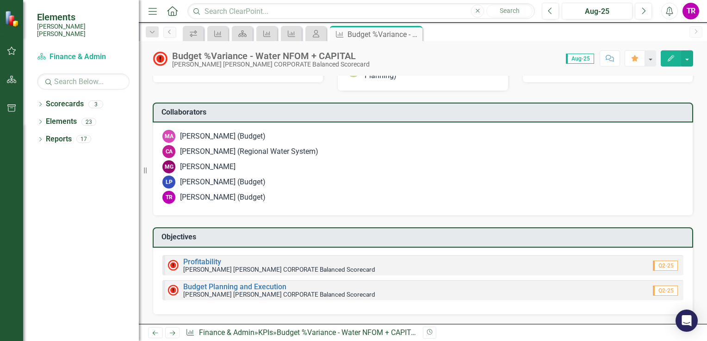
scroll to position [1293, 0]
click at [334, 21] on div at bounding box center [423, 7] width 540 height 27
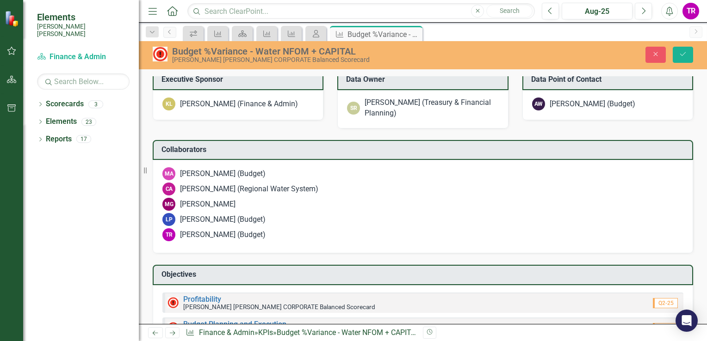
scroll to position [0, 0]
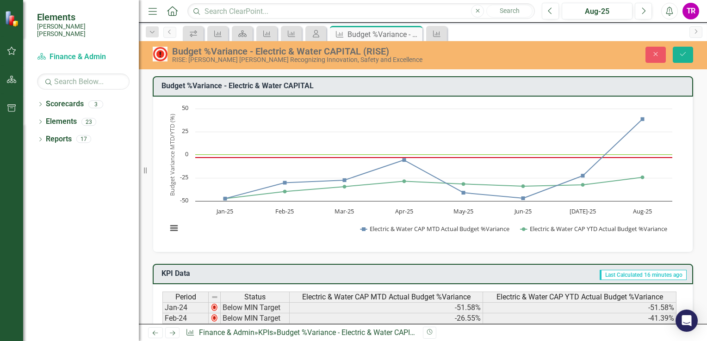
scroll to position [499, 0]
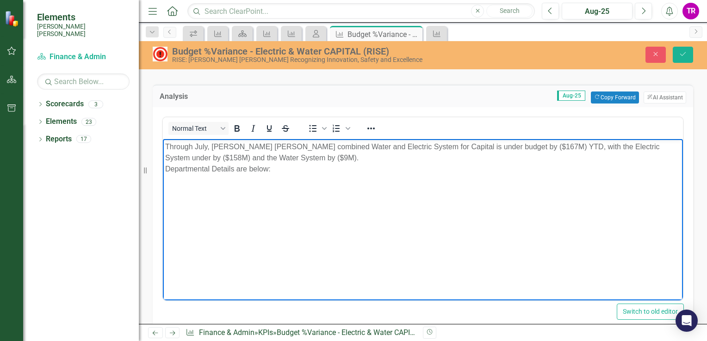
click at [242, 202] on body "Through July, Santee Cooper’s combined Water and Electric System for Capital is…" at bounding box center [423, 208] width 520 height 139
click at [319, 159] on p "Through July, Santee Cooper’s combined Water and Electric System for Capital is…" at bounding box center [422, 157] width 515 height 33
click at [213, 209] on body "Through July, Santee Cooper’s combined Water and Electric System for Capital is…" at bounding box center [423, 208] width 520 height 139
click at [289, 191] on p "Departmental Details are below:" at bounding box center [422, 182] width 515 height 22
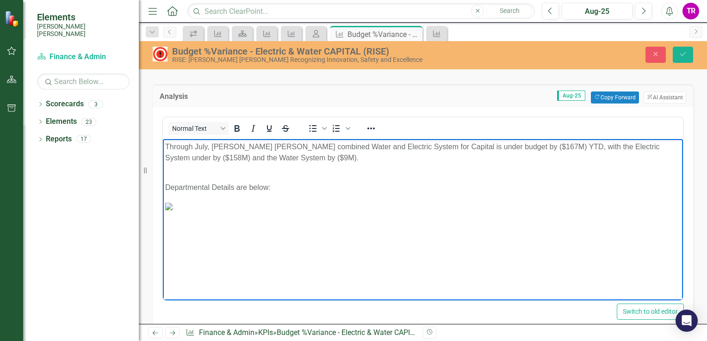
click at [511, 148] on p "Through July, Santee Cooper’s combined Water and Electric System for Capital is…" at bounding box center [422, 152] width 515 height 22
click at [182, 154] on p "Through July, Santee Cooper’s combined Water and Electric System for Capital is…" at bounding box center [422, 152] width 515 height 22
click at [289, 153] on p "Through July, Santee Cooper’s combined Water and Electric System for Capital is…" at bounding box center [422, 152] width 515 height 22
drag, startPoint x: 510, startPoint y: 143, endPoint x: 675, endPoint y: 271, distance: 209.6
click at [510, 143] on p "Through July, Santee Cooper’s combined Water and Electric System for Capital is…" at bounding box center [422, 152] width 515 height 22
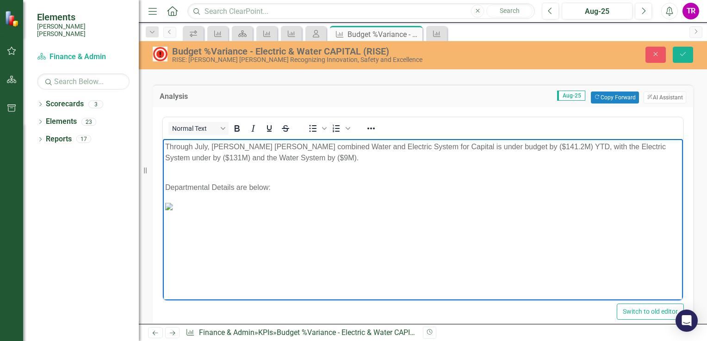
click at [182, 157] on p "Through July, Santee Cooper’s combined Water and Electric System for Capital is…" at bounding box center [422, 152] width 515 height 22
click at [296, 155] on p "Through July, Santee Cooper’s combined Water and Electric System for Capital is…" at bounding box center [422, 152] width 515 height 22
click at [207, 143] on p "Through July, Santee Cooper’s combined Water and Electric System for Capital is…" at bounding box center [422, 152] width 515 height 22
click at [349, 163] on body "Through August, Santee Cooper’s combined Water and Electric System for Capital …" at bounding box center [423, 208] width 520 height 139
click at [367, 158] on p "Through August, Santee Cooper’s combined Water and Electric System for Capital …" at bounding box center [422, 152] width 515 height 22
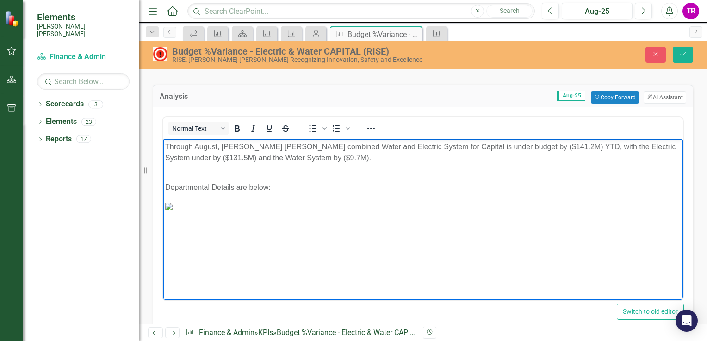
click at [425, 169] on body "Through August, Santee Cooper’s combined Water and Electric System for Capital …" at bounding box center [423, 208] width 520 height 139
click at [347, 150] on p "Through August, Santee Cooper’s combined Water and Electric System for Capital …" at bounding box center [422, 152] width 515 height 22
click at [410, 154] on p "Through August, Santee Cooper’s combined Water and Electric System for Capital …" at bounding box center [422, 152] width 515 height 22
drag, startPoint x: 352, startPoint y: 158, endPoint x: 413, endPoint y: 167, distance: 61.3
click at [352, 157] on p "Through August, Santee Cooper’s combined Water and Electric System for Capital …" at bounding box center [422, 152] width 515 height 22
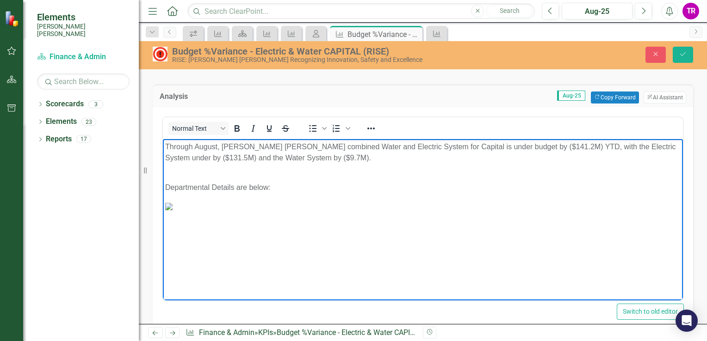
click at [416, 166] on body "Through August, Santee Cooper’s combined Water and Electric System for Capital …" at bounding box center [423, 208] width 520 height 139
click at [454, 167] on body "Through August, Santee Cooper’s combined Water and Electric System for Capital …" at bounding box center [423, 208] width 520 height 139
click at [265, 169] on body "Through August, Santee Cooper’s combined Water and Electric System for Capital …" at bounding box center [423, 208] width 520 height 139
click at [298, 150] on p "Through August, Santee Cooper’s combined Water and Electric System for Capital …" at bounding box center [422, 152] width 515 height 22
click at [355, 167] on body "Through August, Santee Cooper’s combined Water and Electric System for Capital …" at bounding box center [423, 208] width 520 height 139
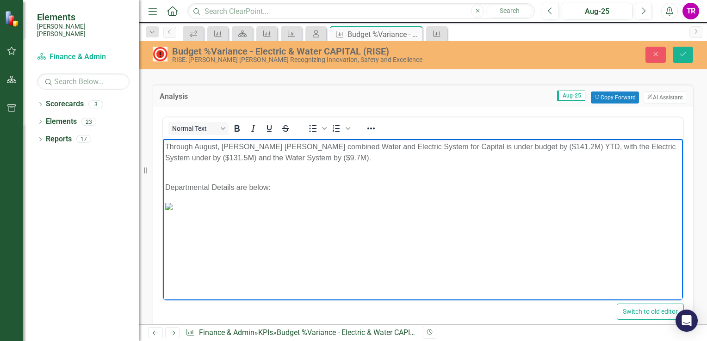
click at [388, 171] on p "Departmental Details are below:" at bounding box center [422, 182] width 515 height 22
click at [438, 168] on body "Through August, Santee Cooper’s combined Water and Electric System for Capital …" at bounding box center [423, 208] width 520 height 139
click at [487, 167] on body "Through August, Santee Cooper’s combined Water and Electric System for Capital …" at bounding box center [423, 208] width 520 height 139
click at [526, 161] on p "Through August, Santee Cooper’s combined Water and Electric System for Capital …" at bounding box center [422, 152] width 515 height 22
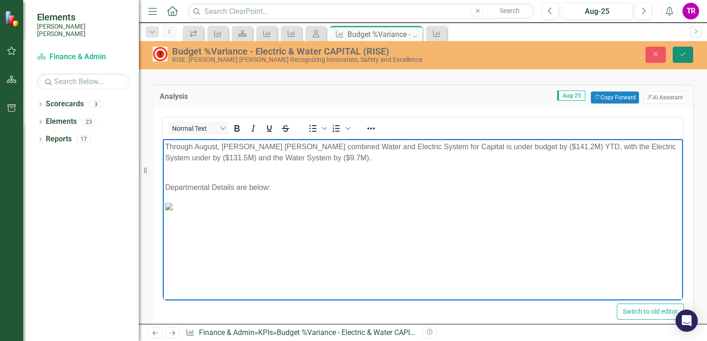
click at [680, 56] on icon "Save" at bounding box center [682, 54] width 8 height 6
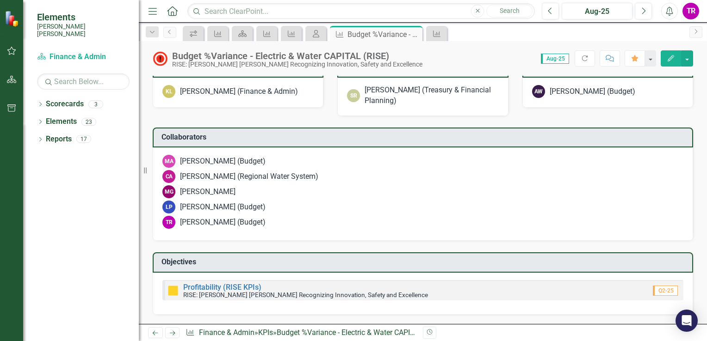
scroll to position [786, 0]
click at [409, 46] on div at bounding box center [423, 32] width 540 height 27
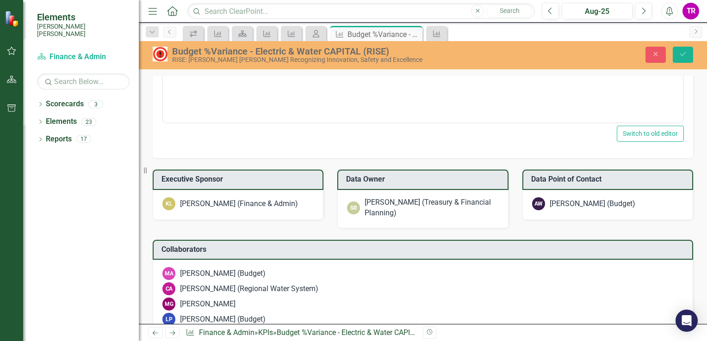
scroll to position [0, 0]
click at [283, 0] on body "Rich Text Area. Press ALT-0 for help." at bounding box center [423, 31] width 520 height 139
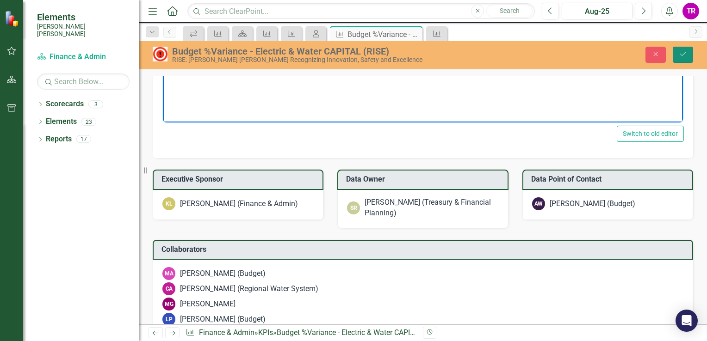
click at [681, 54] on icon "Save" at bounding box center [682, 54] width 8 height 6
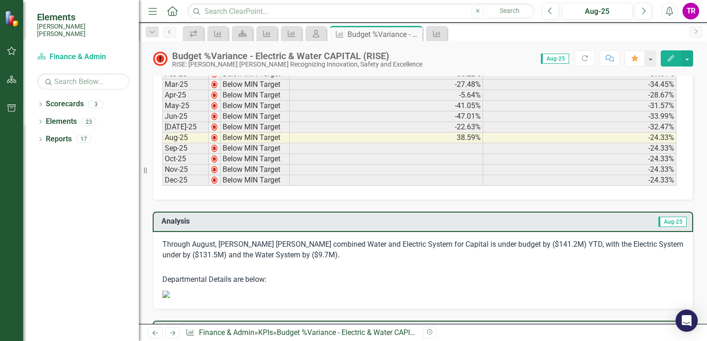
scroll to position [370, 0]
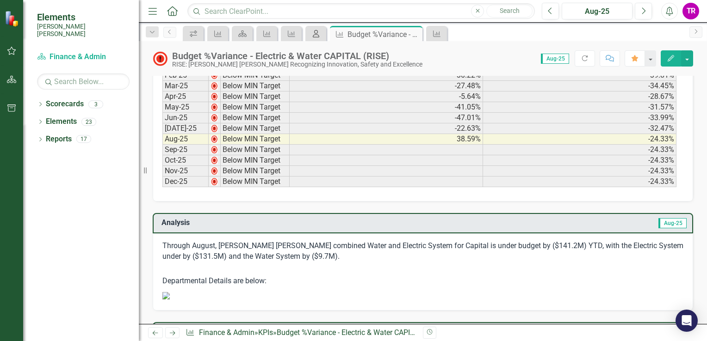
click at [315, 38] on div "My Scorecard" at bounding box center [314, 34] width 13 height 12
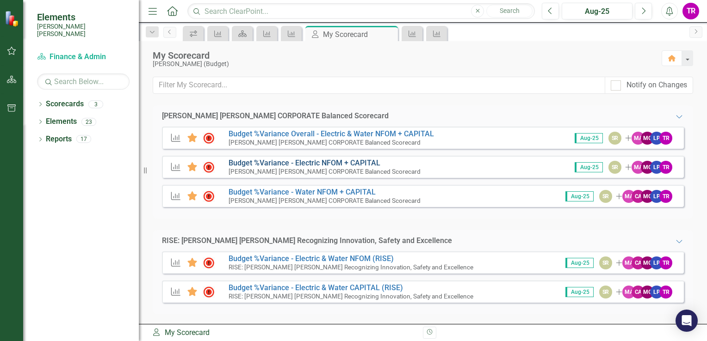
click at [361, 163] on link "Budget %Variance​ - Electric NFOM + CAPITAL" at bounding box center [304, 163] width 152 height 9
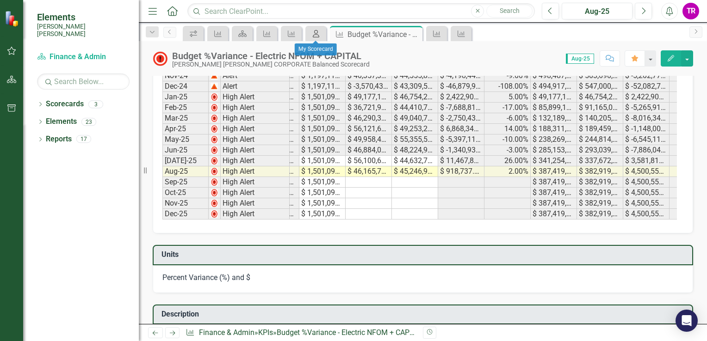
click at [320, 31] on icon "My Scorecard" at bounding box center [315, 33] width 9 height 7
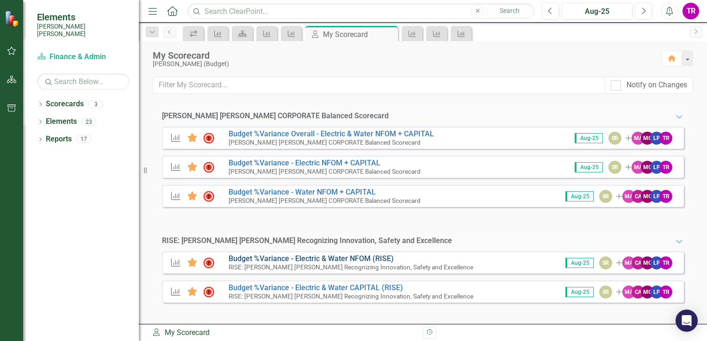
click at [374, 255] on link "Budget %Variance - Electric & Water NFOM (RISE)" at bounding box center [310, 258] width 165 height 9
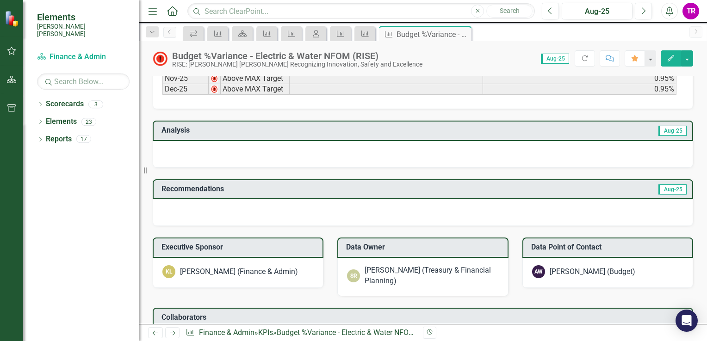
click at [576, 213] on div at bounding box center [423, 212] width 540 height 27
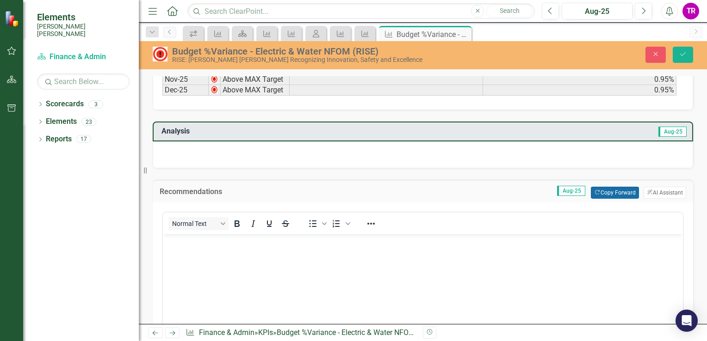
click at [603, 194] on button "Copy Forward Copy Forward" at bounding box center [615, 193] width 48 height 12
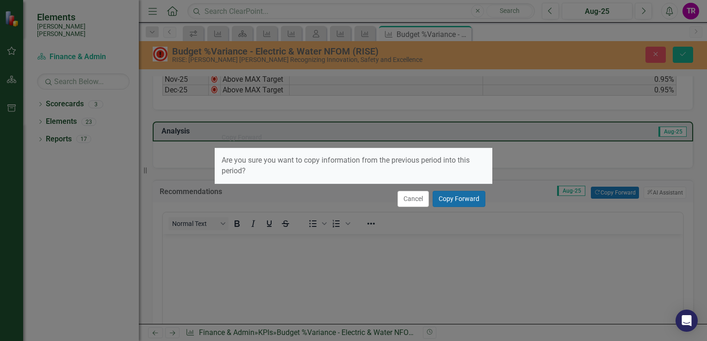
click at [452, 197] on button "Copy Forward" at bounding box center [458, 199] width 53 height 16
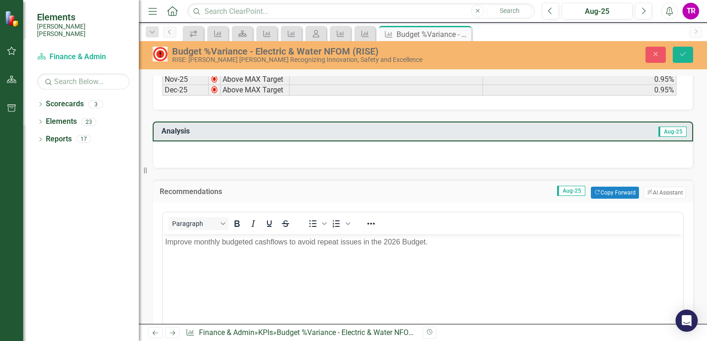
click at [438, 249] on body "Improve monthly budgeted cashflows to avoid repeat issues in the 2026 Budget." at bounding box center [423, 303] width 520 height 139
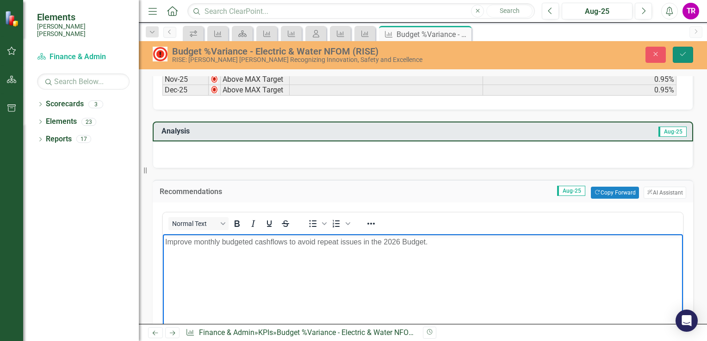
click at [683, 49] on button "Save" at bounding box center [682, 55] width 20 height 16
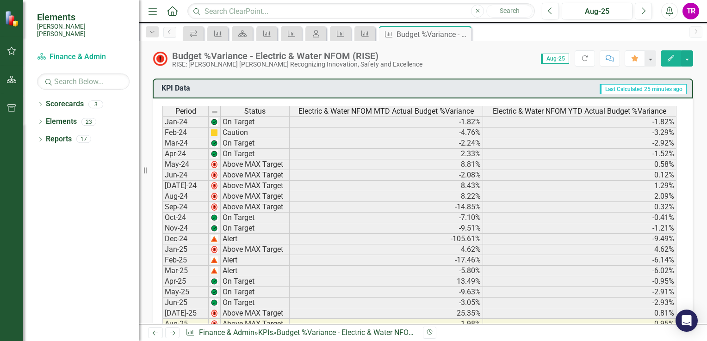
scroll to position [370, 0]
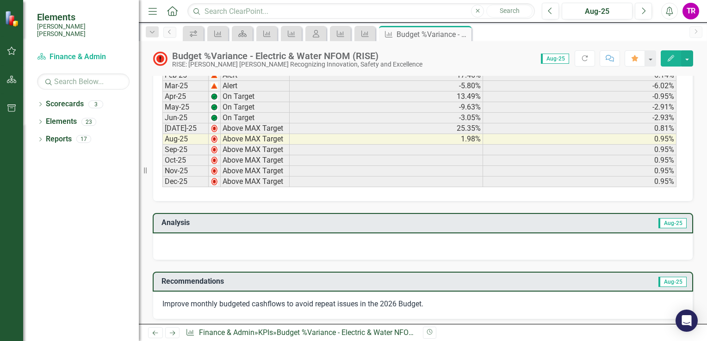
click at [328, 245] on div at bounding box center [423, 247] width 540 height 27
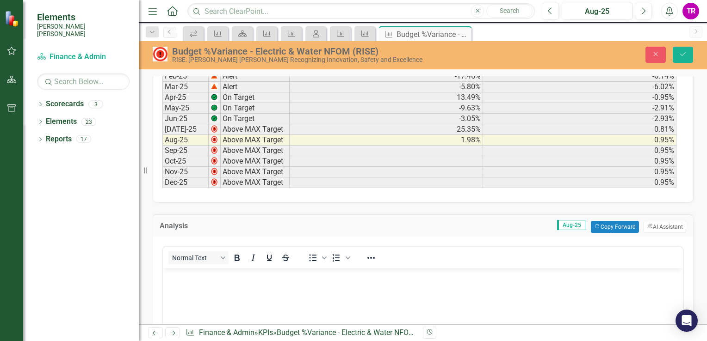
scroll to position [0, 0]
click at [619, 224] on button "Copy Forward Copy Forward" at bounding box center [615, 227] width 48 height 12
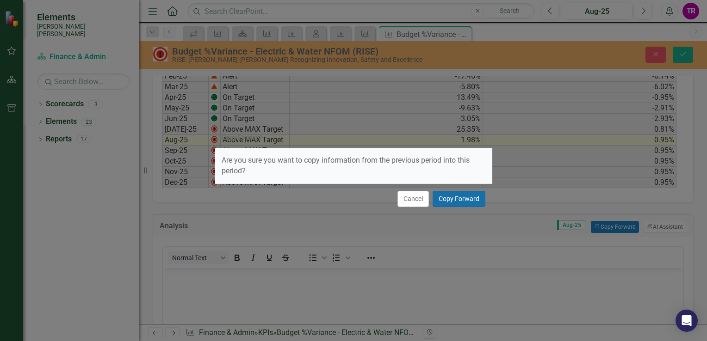
click at [462, 203] on button "Copy Forward" at bounding box center [458, 199] width 53 height 16
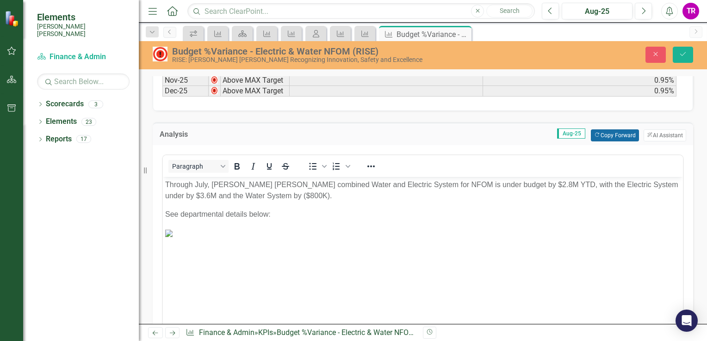
scroll to position [462, 0]
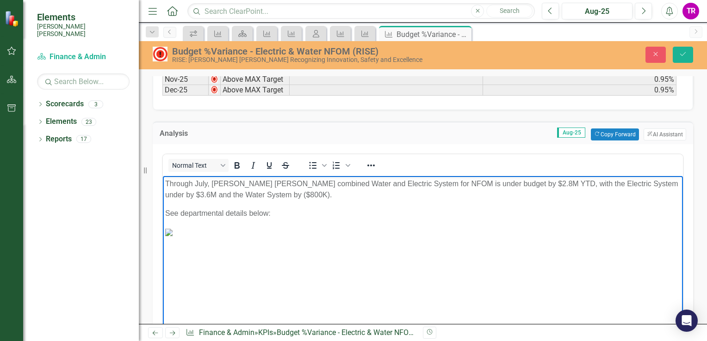
click at [208, 183] on p "Through July, Santee Cooper’s combined Water and Electric System for NFOM is un…" at bounding box center [422, 189] width 515 height 22
click at [511, 180] on p "Through August Santee Cooper’s combined Water and Electric System for NFOM is u…" at bounding box center [422, 189] width 515 height 22
click at [460, 181] on p "Through August Santee Cooper’s combined Water and Electric System for NFOM is u…" at bounding box center [422, 189] width 515 height 22
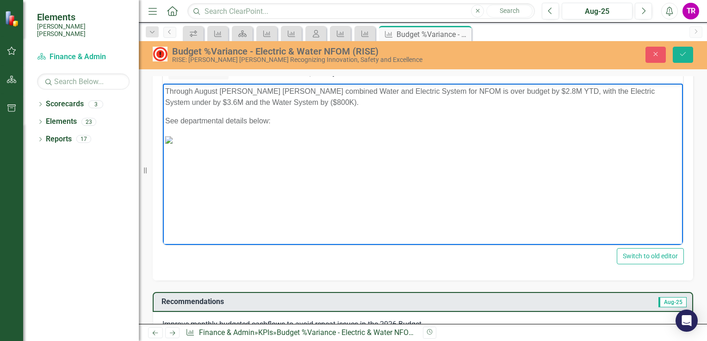
scroll to position [0, 0]
click at [506, 90] on p "Through August Santee Cooper’s combined Water and Electric System for NFOM is o…" at bounding box center [422, 97] width 515 height 22
click at [657, 48] on button "Close" at bounding box center [655, 55] width 20 height 16
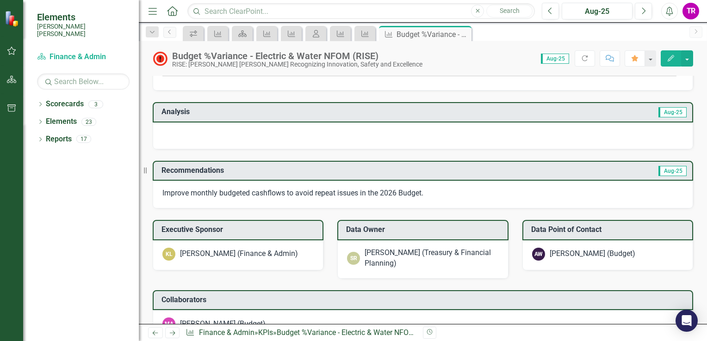
scroll to position [367, 0]
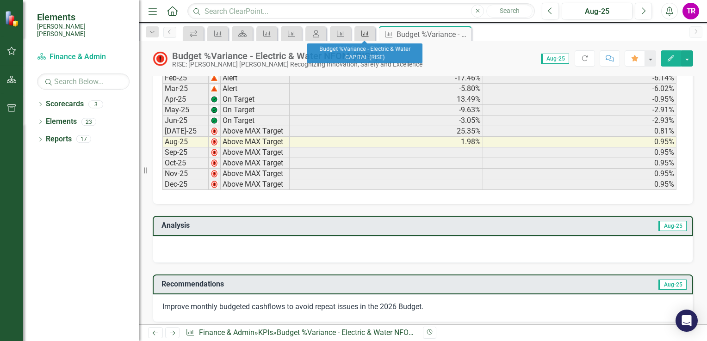
click at [363, 35] on icon "KPI" at bounding box center [364, 33] width 9 height 7
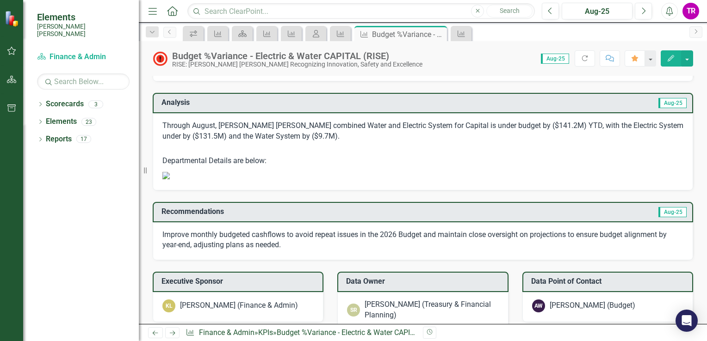
scroll to position [555, 0]
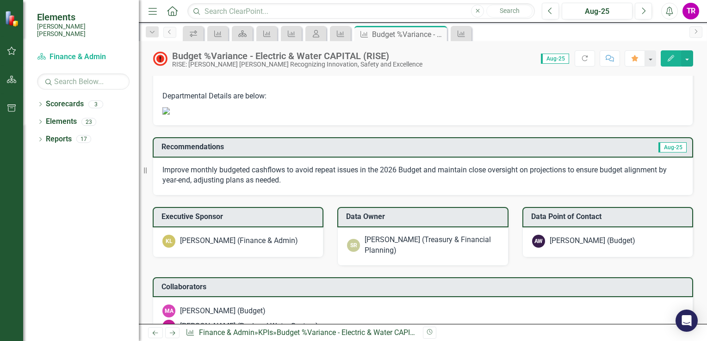
click at [170, 115] on img at bounding box center [165, 110] width 7 height 7
click at [359, 82] on p "Departmental Details are below:" at bounding box center [422, 91] width 521 height 25
click at [359, 93] on p "Departmental Details are below:" at bounding box center [422, 91] width 521 height 25
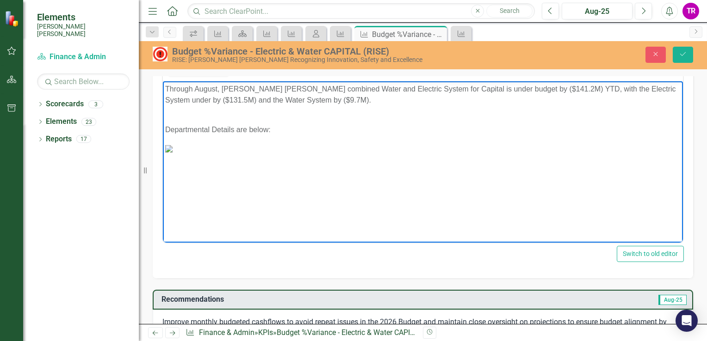
scroll to position [214, 228]
drag, startPoint x: 498, startPoint y: 237, endPoint x: 818, endPoint y: 337, distance: 335.4
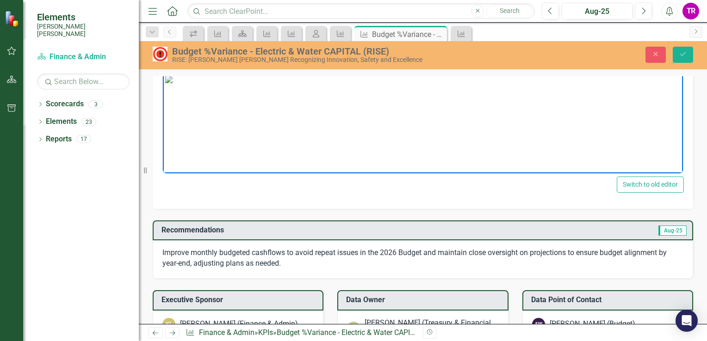
scroll to position [650, 0]
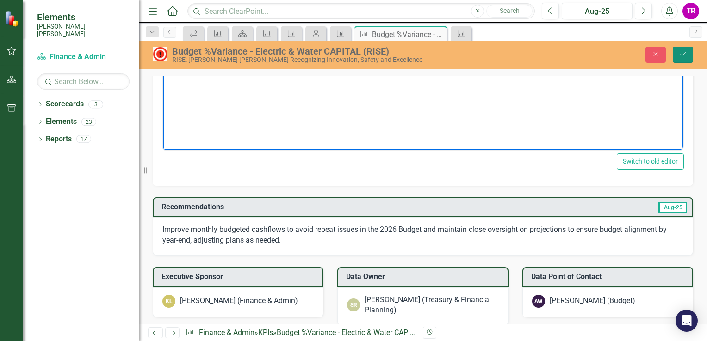
click at [683, 56] on icon "Save" at bounding box center [682, 54] width 8 height 6
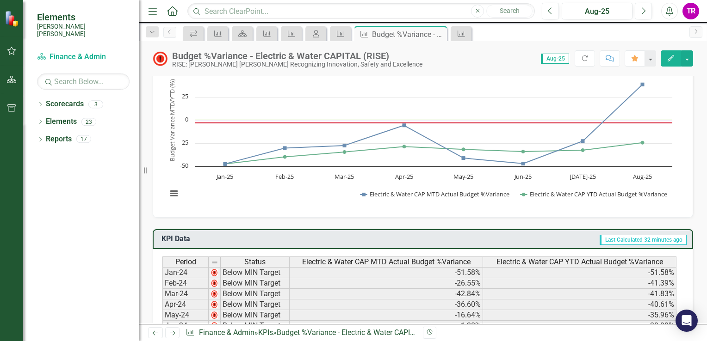
scroll to position [0, 0]
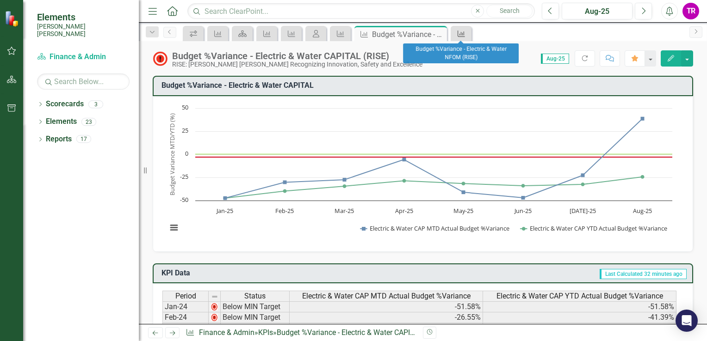
click at [461, 35] on icon "KPI" at bounding box center [460, 33] width 9 height 7
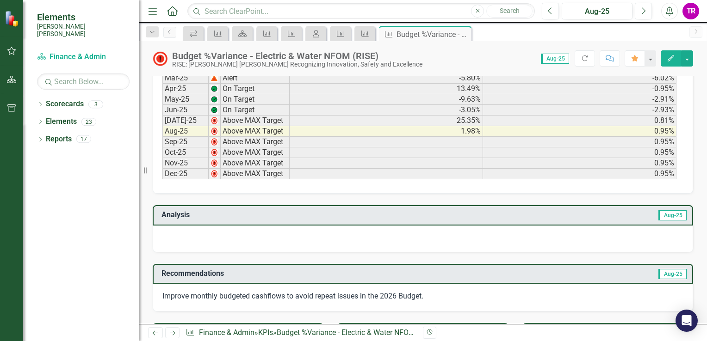
scroll to position [362, 0]
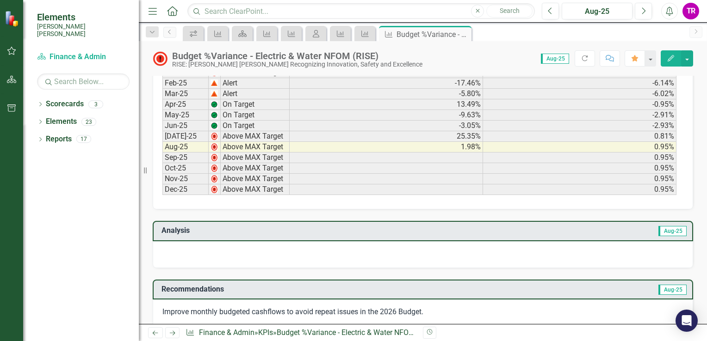
click at [388, 254] on div at bounding box center [423, 254] width 540 height 27
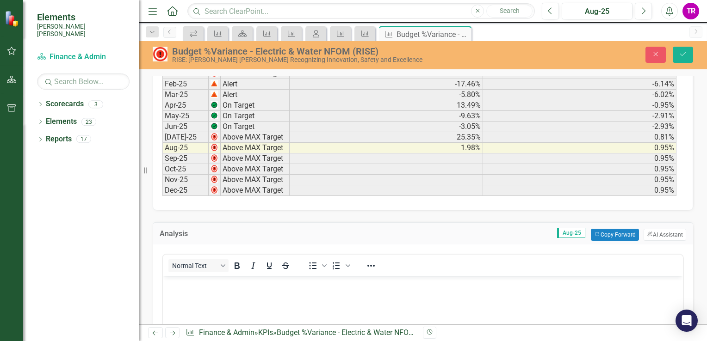
scroll to position [0, 0]
drag, startPoint x: 137, startPoint y: 21, endPoint x: 613, endPoint y: 234, distance: 521.4
click at [613, 234] on button "Copy Forward Copy Forward" at bounding box center [615, 235] width 48 height 12
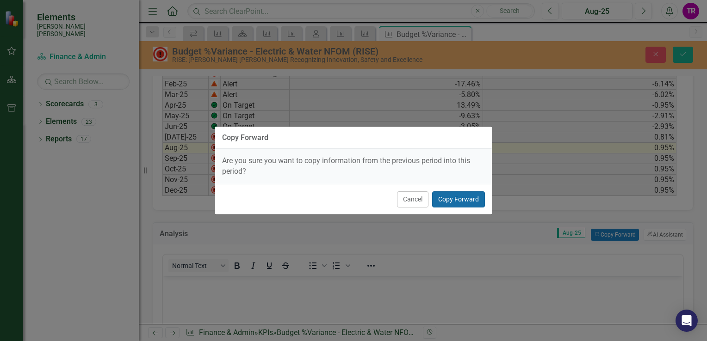
click at [452, 198] on button "Copy Forward" at bounding box center [458, 199] width 53 height 16
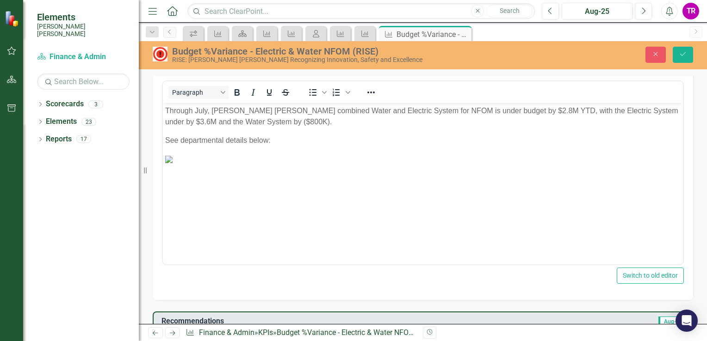
scroll to position [547, 0]
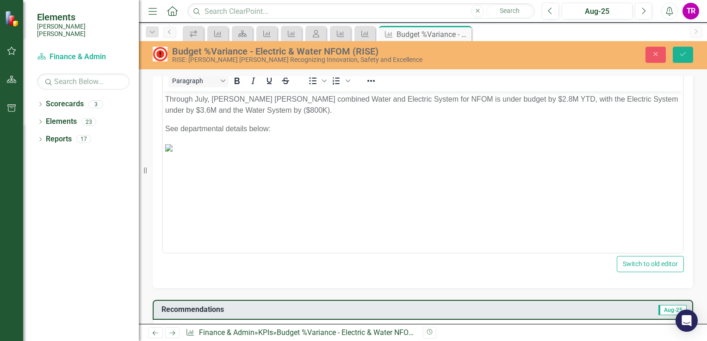
click at [172, 151] on img "Rich Text Area. Press ALT-0 for help." at bounding box center [168, 147] width 7 height 7
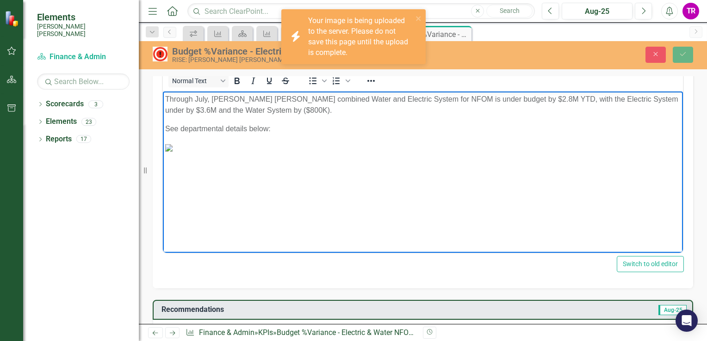
click at [210, 101] on p "Through July, [PERSON_NAME] [PERSON_NAME] combined Water and Electric System fo…" at bounding box center [422, 104] width 515 height 22
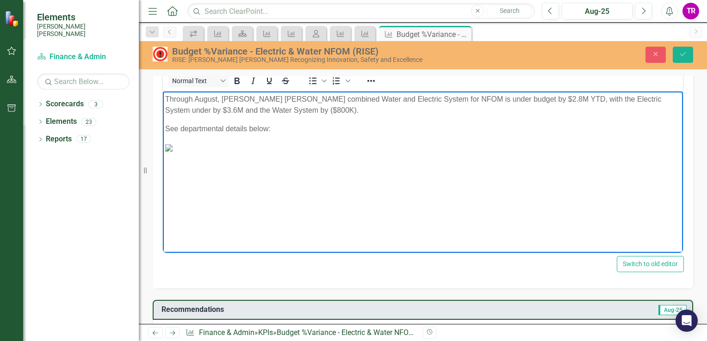
click at [465, 94] on p "Through August, [PERSON_NAME] [PERSON_NAME] combined Water and Electric System …" at bounding box center [422, 104] width 515 height 22
click at [510, 95] on p "Through August, [PERSON_NAME] [PERSON_NAME] combined Water and Electric System …" at bounding box center [422, 104] width 515 height 22
click at [636, 98] on p "Through August, [PERSON_NAME] [PERSON_NAME] combined Water and Electric System …" at bounding box center [422, 104] width 515 height 22
click at [658, 97] on p "Through August, [PERSON_NAME] [PERSON_NAME] combined Water and Electric System …" at bounding box center [422, 104] width 515 height 22
click at [240, 107] on p "Through August, [PERSON_NAME] [PERSON_NAME] combined Water and Electric System …" at bounding box center [422, 104] width 515 height 22
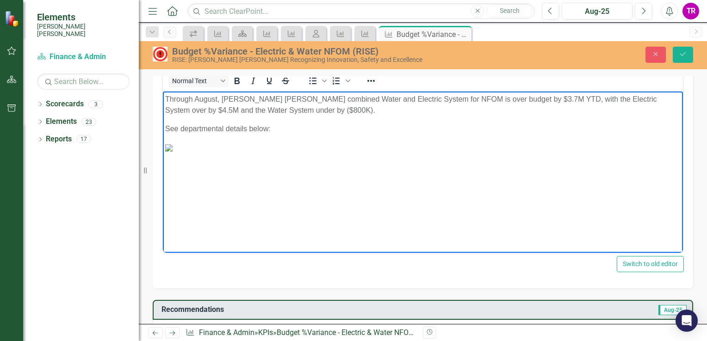
click at [289, 111] on p "Through August, [PERSON_NAME] [PERSON_NAME] combined Water and Electric System …" at bounding box center [422, 104] width 515 height 22
click at [677, 54] on button "Save" at bounding box center [682, 55] width 20 height 16
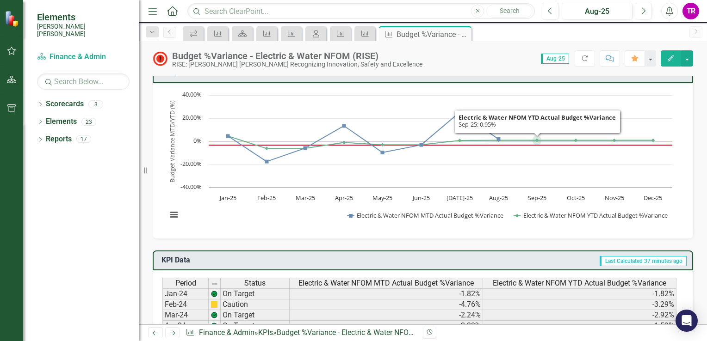
scroll to position [0, 0]
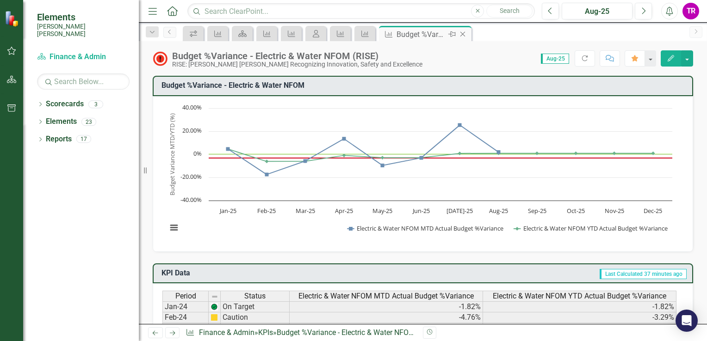
click at [462, 34] on icon at bounding box center [462, 34] width 5 height 5
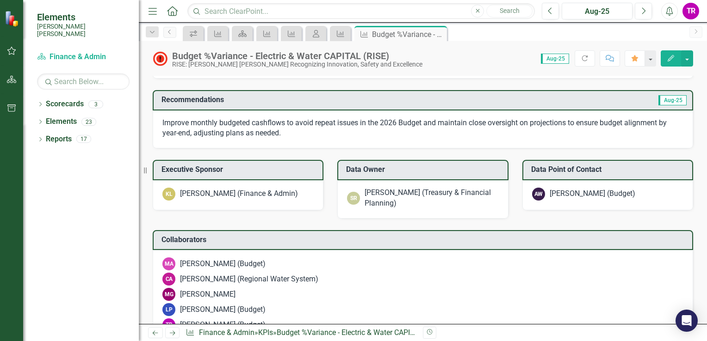
scroll to position [647, 0]
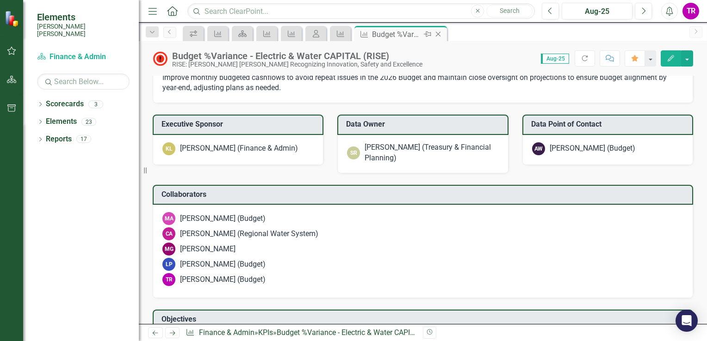
click at [437, 29] on div "Close" at bounding box center [439, 35] width 12 height 12
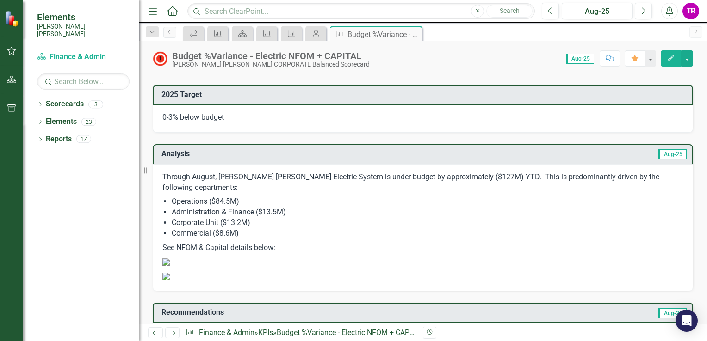
scroll to position [971, 0]
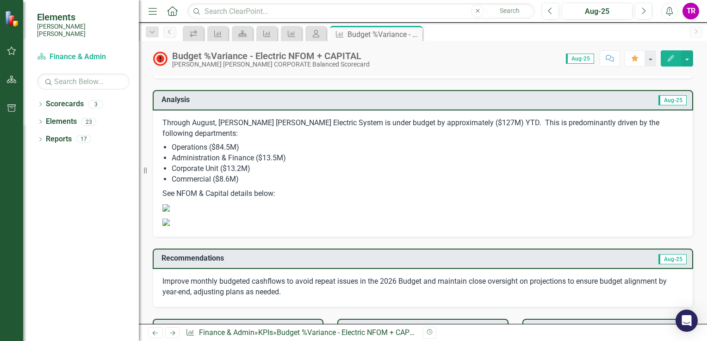
click at [170, 212] on img at bounding box center [165, 207] width 7 height 7
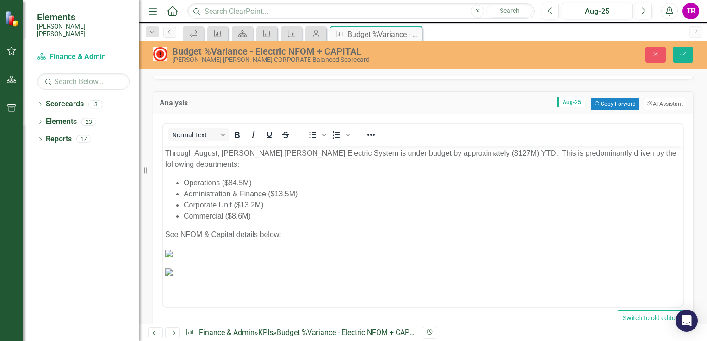
scroll to position [139, 0]
click at [172, 250] on img "Rich Text Area. Press ALT-0 for help." at bounding box center [168, 253] width 7 height 7
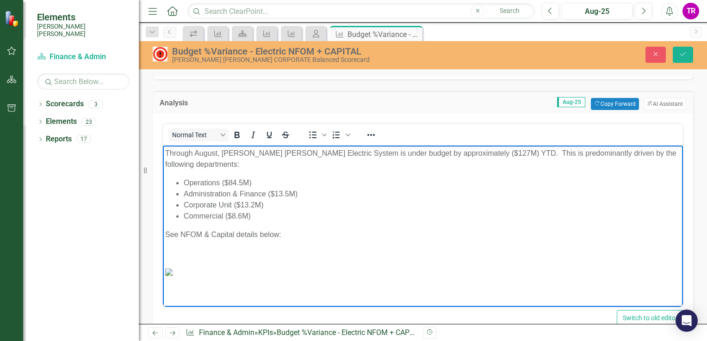
scroll to position [11, 0]
click at [172, 276] on img "Rich Text Area. Press ALT-0 for help." at bounding box center [168, 271] width 7 height 7
click at [186, 250] on p "Rich Text Area. Press ALT-0 for help." at bounding box center [422, 252] width 515 height 11
click at [165, 242] on body "Through August, Santee Cooper's Electric System is under budget by approximatel…" at bounding box center [423, 216] width 520 height 142
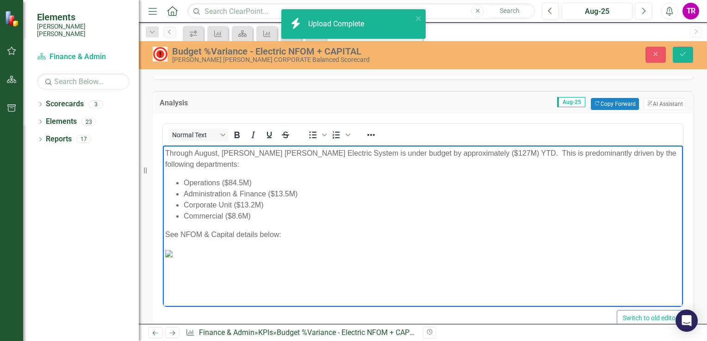
scroll to position [231, 0]
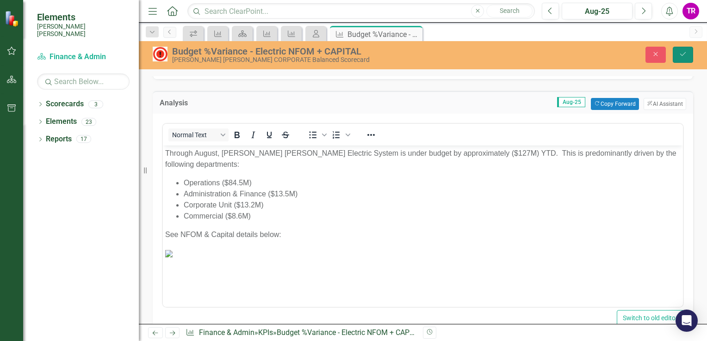
click at [678, 60] on button "Save" at bounding box center [682, 55] width 20 height 16
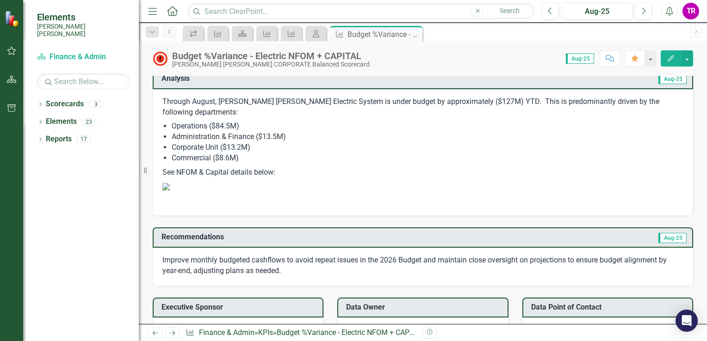
scroll to position [971, 0]
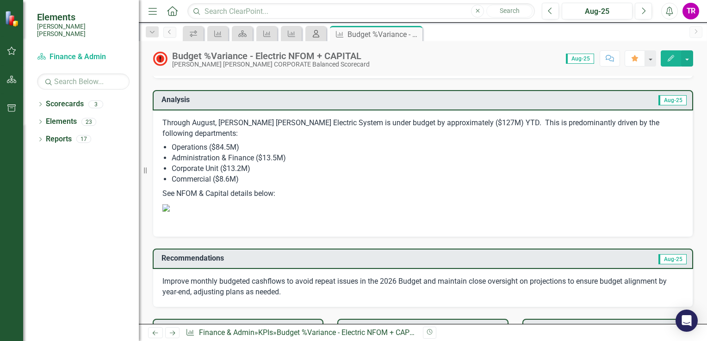
click at [313, 35] on icon at bounding box center [316, 33] width 6 height 7
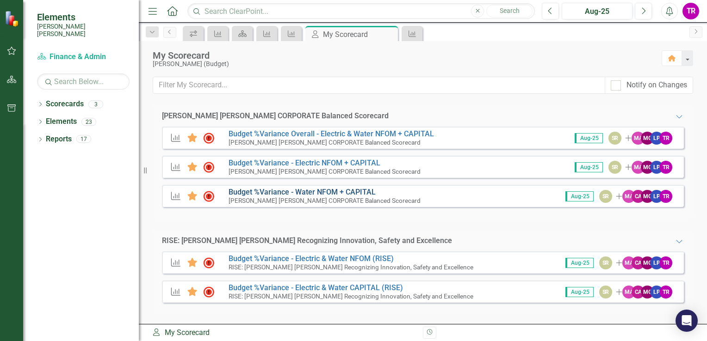
click at [368, 195] on link "Budget %Variance​ - Water NFOM + CAPITAL" at bounding box center [301, 192] width 147 height 9
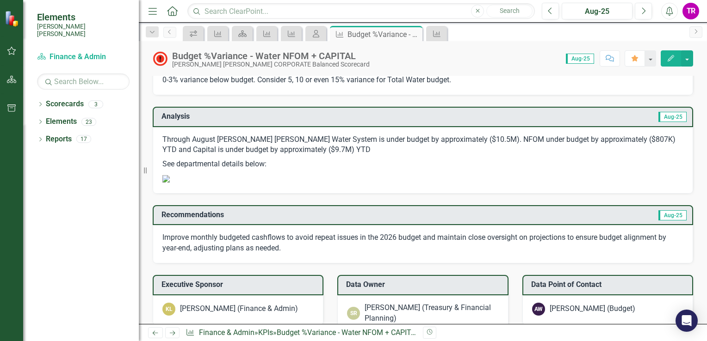
scroll to position [925, 0]
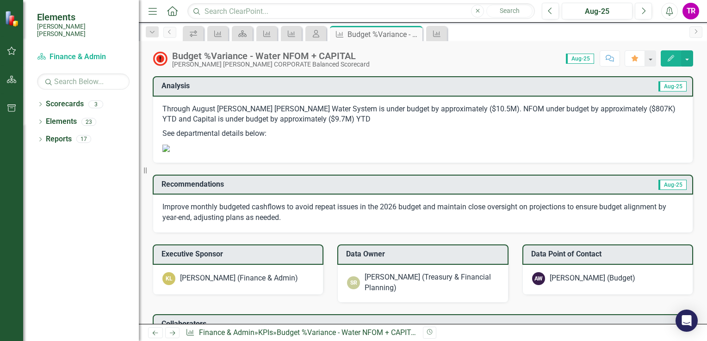
click at [564, 141] on p "See departmental details below:" at bounding box center [422, 134] width 521 height 14
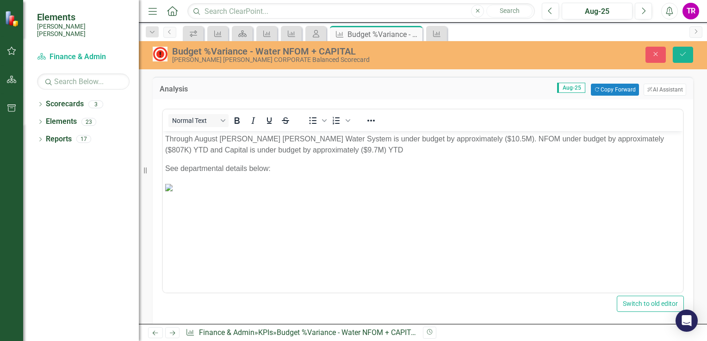
scroll to position [139, 0]
drag, startPoint x: 485, startPoint y: 134, endPoint x: 484, endPoint y: 143, distance: 9.3
click at [485, 129] on div "Normal Text To open the popup, press Shift+Enter To open the popup, press Shift…" at bounding box center [423, 120] width 520 height 18
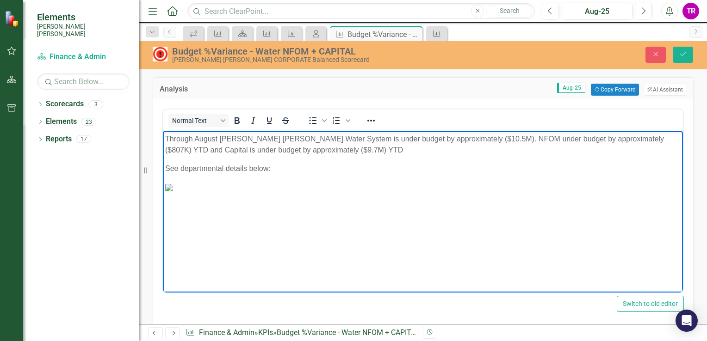
click at [172, 184] on img "Rich Text Area. Press ALT-0 for help." at bounding box center [168, 187] width 7 height 7
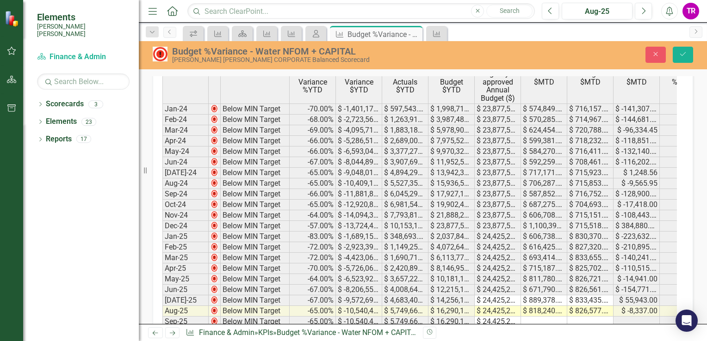
scroll to position [0, 0]
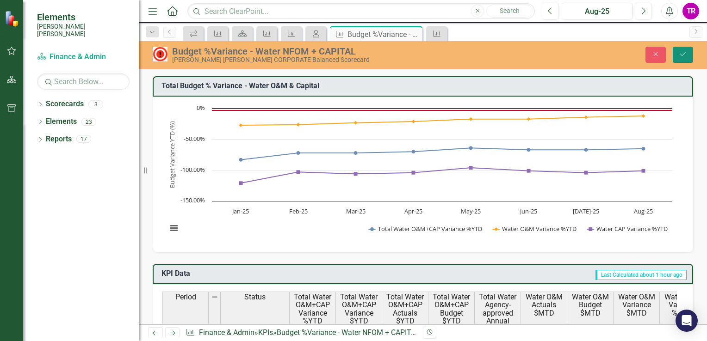
click at [689, 55] on button "Save" at bounding box center [682, 55] width 20 height 16
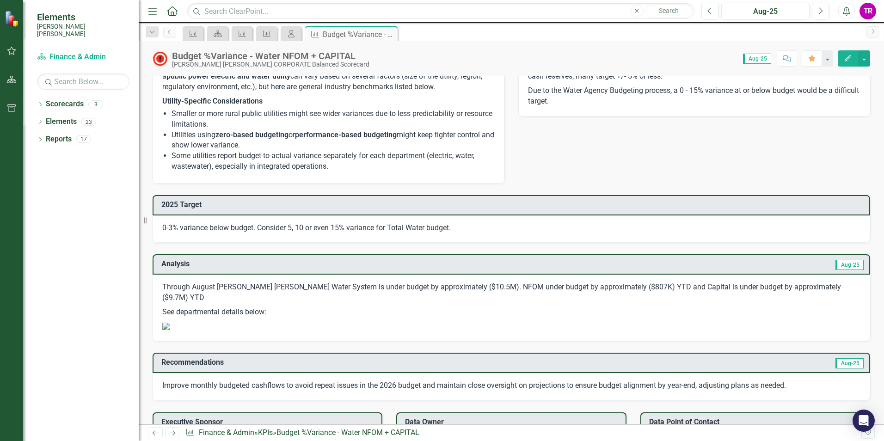
scroll to position [683, 0]
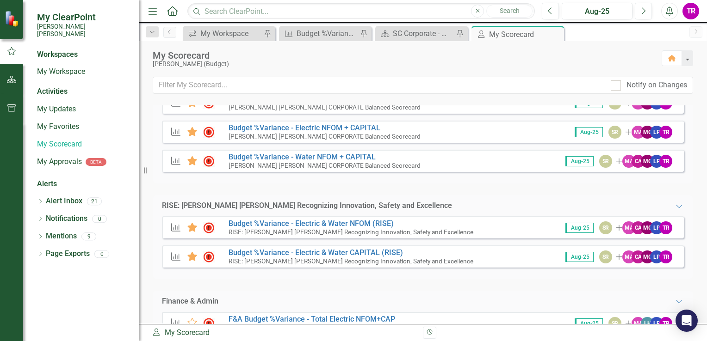
scroll to position [68, 0]
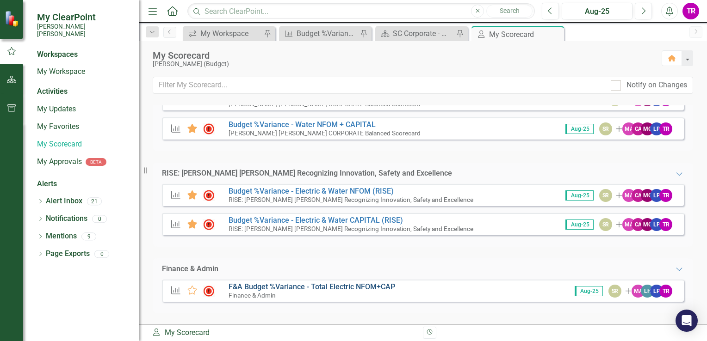
click at [379, 267] on link "F&A Budget %Variance​ - Total Electric NFOM+CAP" at bounding box center [311, 287] width 166 height 9
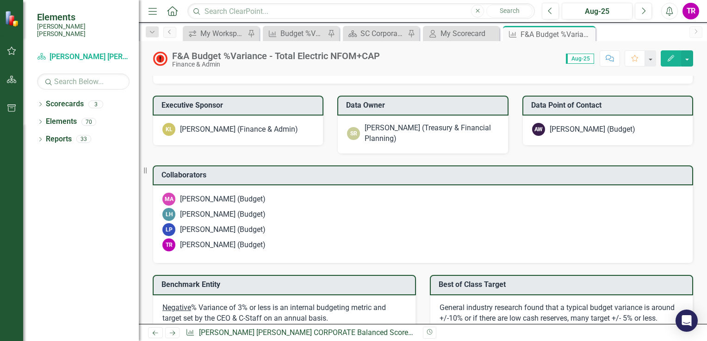
scroll to position [1110, 0]
